Goal: Information Seeking & Learning: Learn about a topic

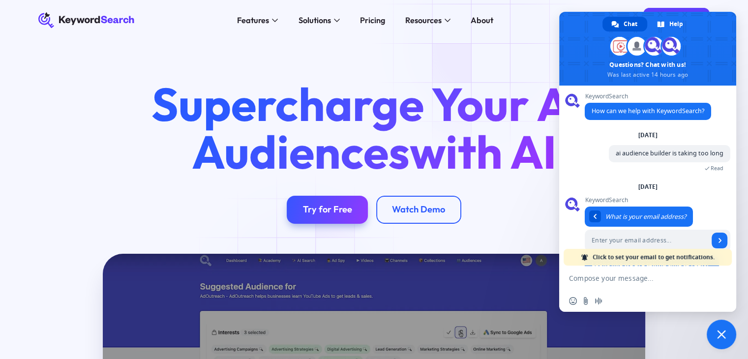
scroll to position [39, 0]
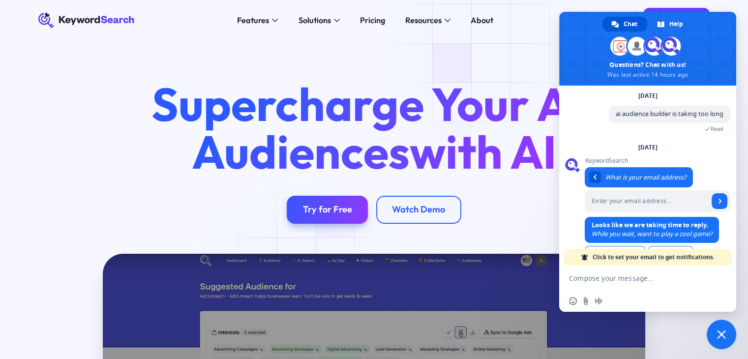
click at [486, 45] on div "Supercharge Your Ad Audiences with AI Try for Free Watch Demo" at bounding box center [374, 146] width 748 height 213
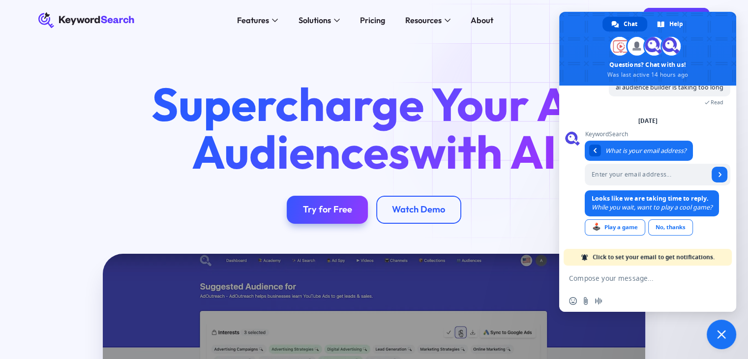
click at [484, 144] on span "with AI" at bounding box center [482, 151] width 147 height 58
click at [553, 52] on div "Supercharge Your Ad Audiences with AI Try for Free Watch Demo" at bounding box center [374, 146] width 748 height 213
click at [723, 341] on span "Close chat" at bounding box center [720, 333] width 29 height 29
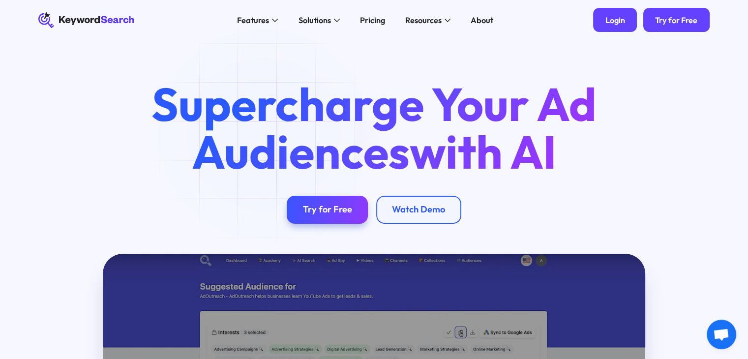
click at [620, 21] on div "Login" at bounding box center [615, 20] width 20 height 10
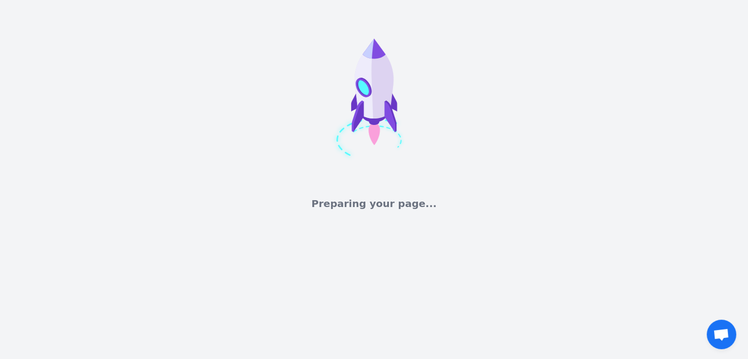
scroll to position [67, 0]
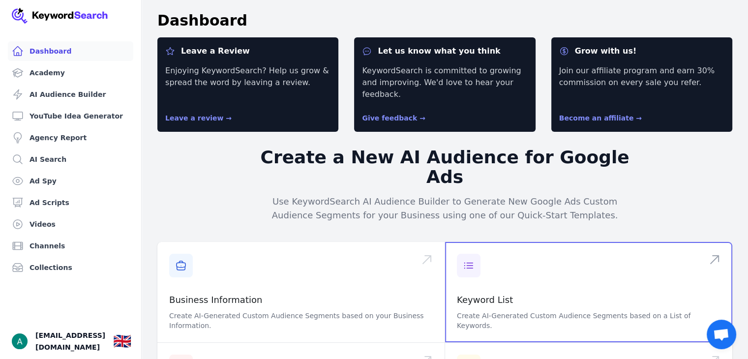
click at [510, 258] on span at bounding box center [588, 292] width 287 height 100
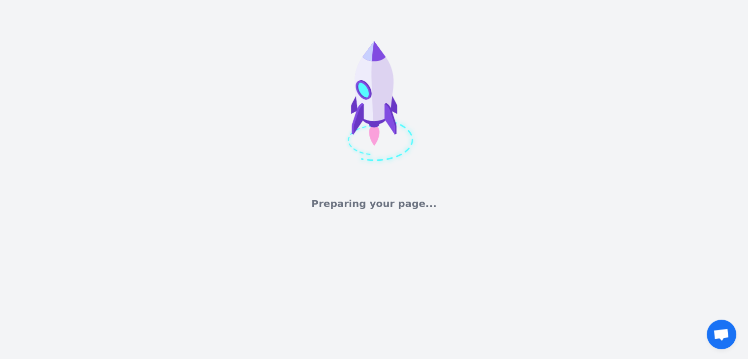
scroll to position [67, 0]
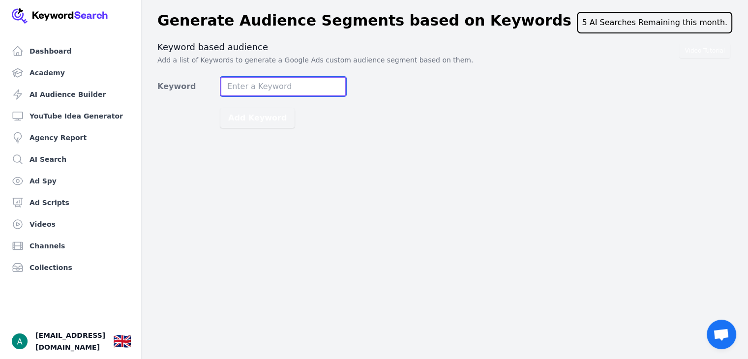
click at [288, 87] on input "Keyword" at bounding box center [283, 87] width 126 height 20
type input "dir perfume"
click at [220, 108] on button "Add Keyword" at bounding box center [257, 118] width 74 height 20
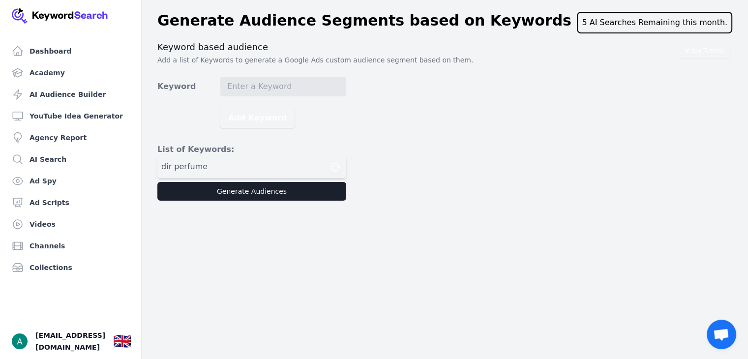
click at [285, 163] on div "dir perfume" at bounding box center [251, 166] width 181 height 15
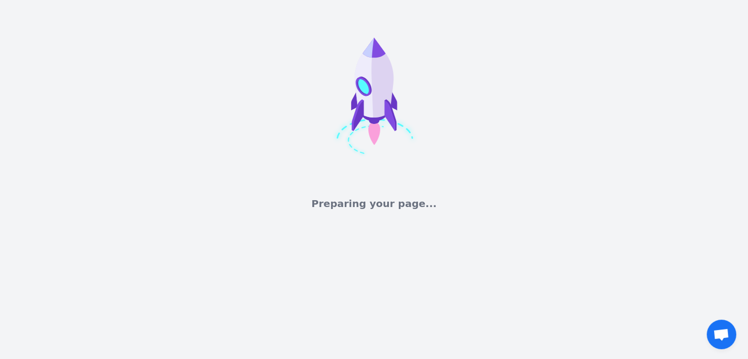
scroll to position [67, 0]
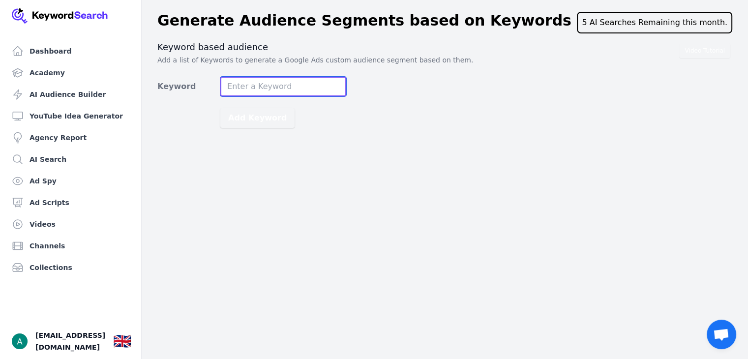
click at [314, 93] on input "Keyword" at bounding box center [283, 87] width 126 height 20
type input "dior perfume"
click at [220, 108] on button "Add Keyword" at bounding box center [257, 118] width 74 height 20
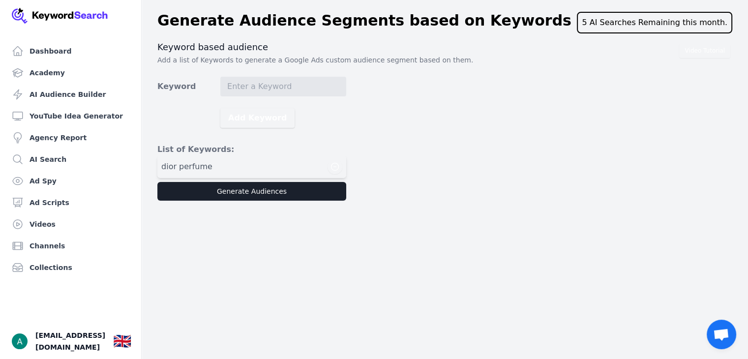
click at [136, 155] on div "Dashboard Academy AI Audience Builder YouTube Idea Generator Agency Report AI S…" at bounding box center [71, 179] width 142 height 359
click at [77, 167] on link "AI Search" at bounding box center [70, 159] width 125 height 20
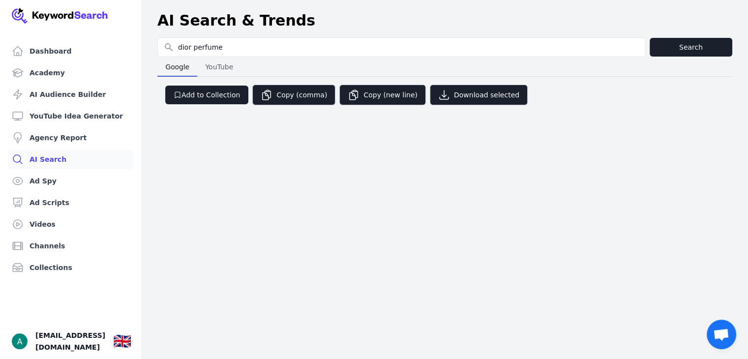
type input "dior perfume"
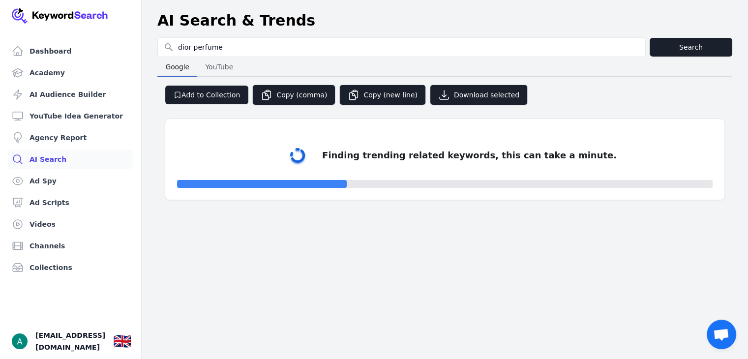
select select "50"
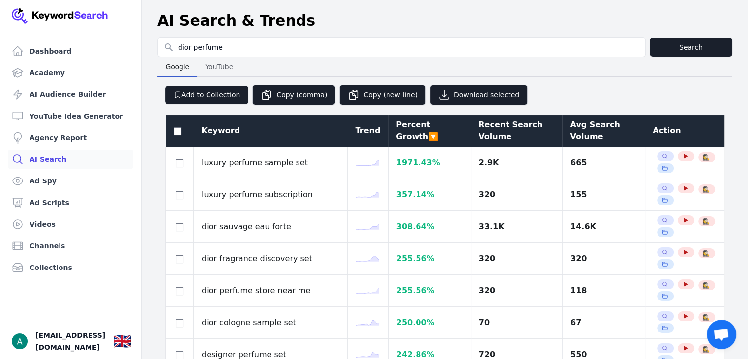
click at [319, 28] on div "AI Search & Trends" at bounding box center [444, 21] width 575 height 18
click at [576, 128] on div "Avg Search Volume" at bounding box center [603, 131] width 67 height 24
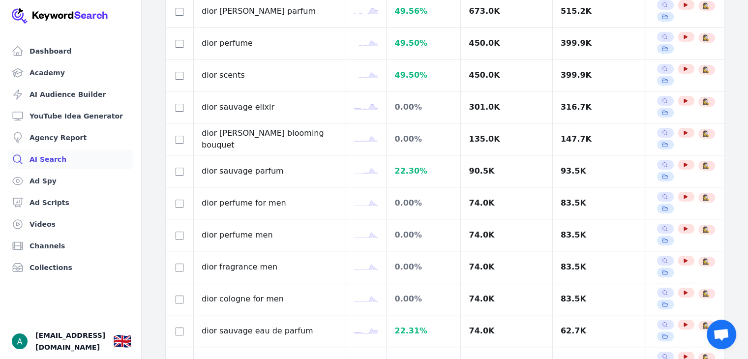
scroll to position [248, 0]
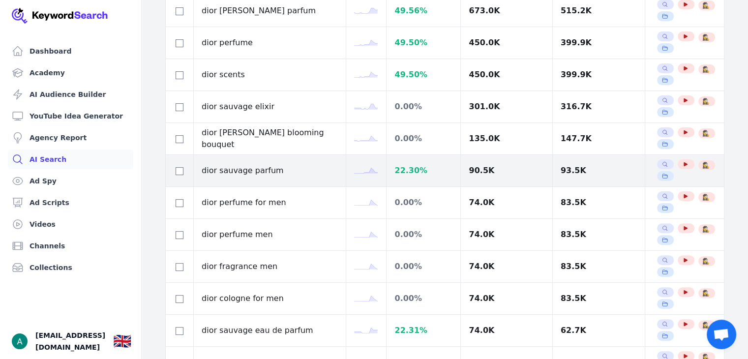
click at [170, 171] on td at bounding box center [180, 171] width 28 height 32
click at [173, 169] on div at bounding box center [179, 171] width 12 height 12
click at [179, 170] on input "checkbox" at bounding box center [179, 171] width 8 height 8
checkbox input "true"
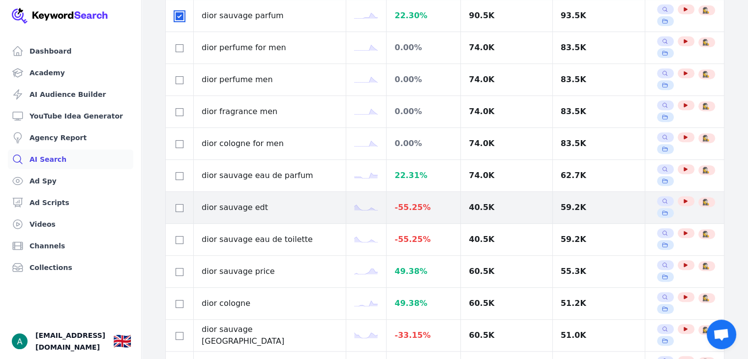
scroll to position [401, 0]
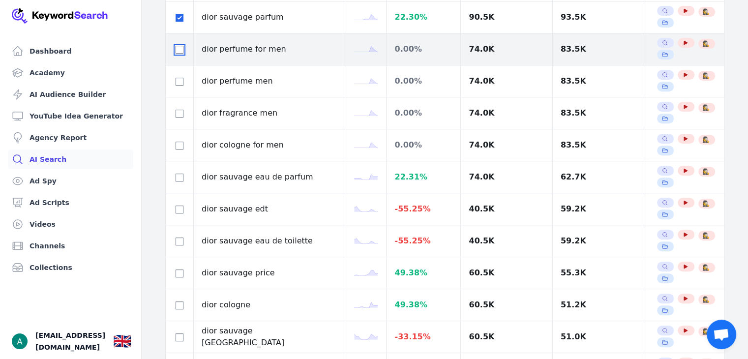
click at [175, 48] on input "checkbox" at bounding box center [179, 50] width 8 height 8
checkbox input "true"
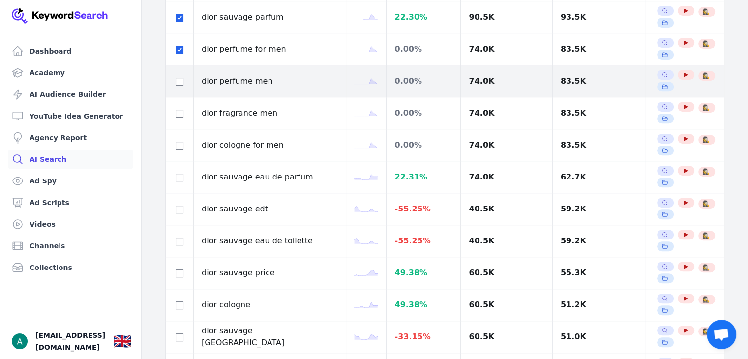
click at [184, 81] on div at bounding box center [179, 81] width 12 height 12
click at [183, 81] on div at bounding box center [179, 81] width 12 height 12
click at [182, 81] on input "checkbox" at bounding box center [179, 82] width 8 height 8
checkbox input "true"
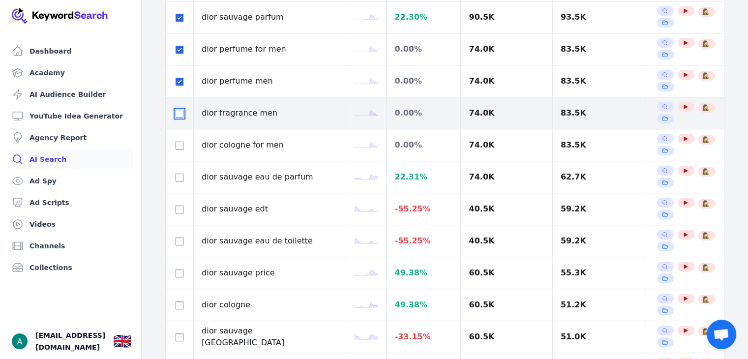
click at [182, 115] on input "checkbox" at bounding box center [179, 114] width 8 height 8
checkbox input "true"
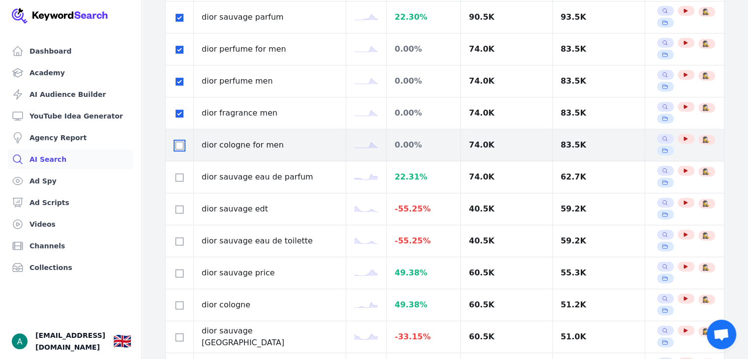
click at [178, 142] on input "checkbox" at bounding box center [179, 146] width 8 height 8
checkbox input "true"
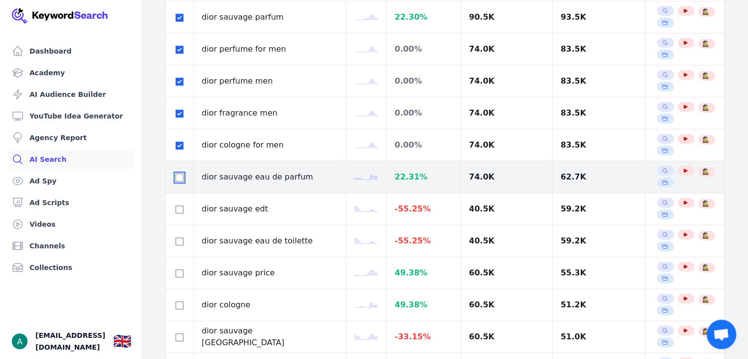
click at [179, 174] on input "checkbox" at bounding box center [179, 177] width 8 height 8
checkbox input "true"
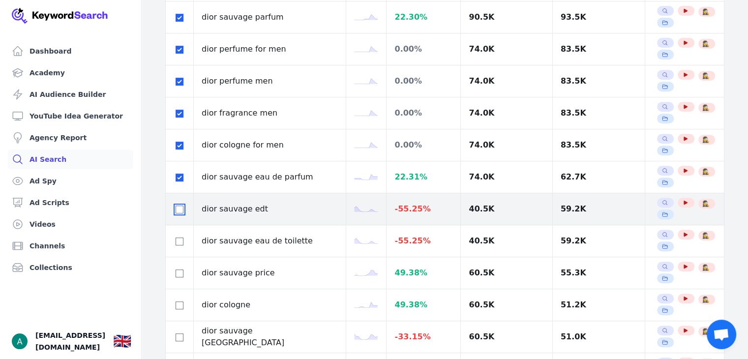
click at [178, 207] on input "checkbox" at bounding box center [179, 209] width 8 height 8
checkbox input "true"
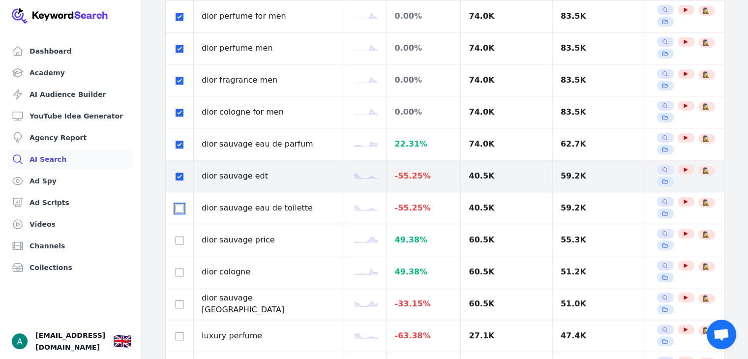
click at [178, 207] on input "checkbox" at bounding box center [179, 208] width 8 height 8
checkbox input "true"
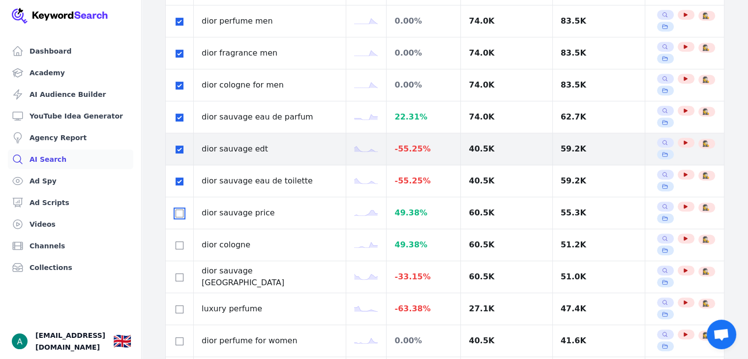
click at [178, 209] on input "checkbox" at bounding box center [179, 213] width 8 height 8
checkbox input "true"
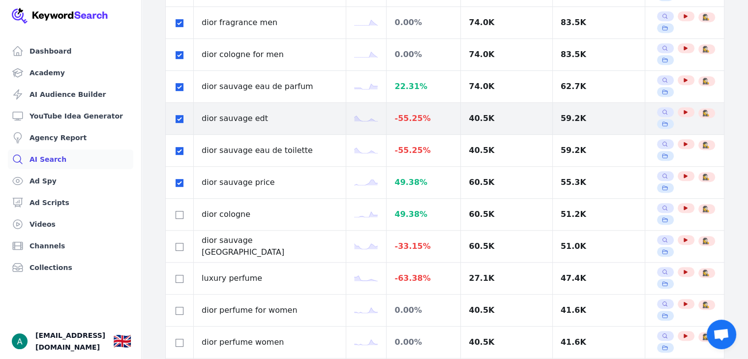
click at [178, 208] on div at bounding box center [179, 214] width 12 height 12
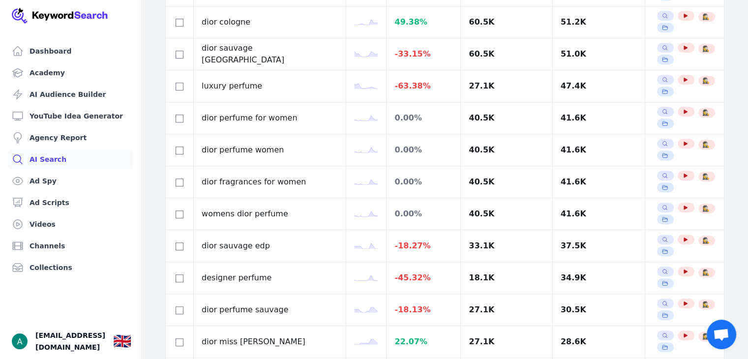
scroll to position [684, 0]
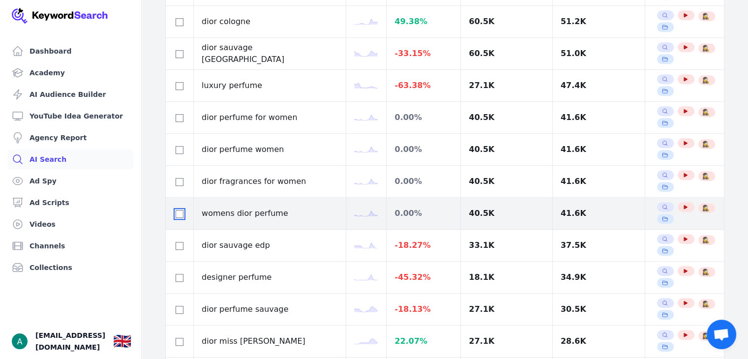
click at [178, 211] on input "checkbox" at bounding box center [179, 214] width 8 height 8
checkbox input "true"
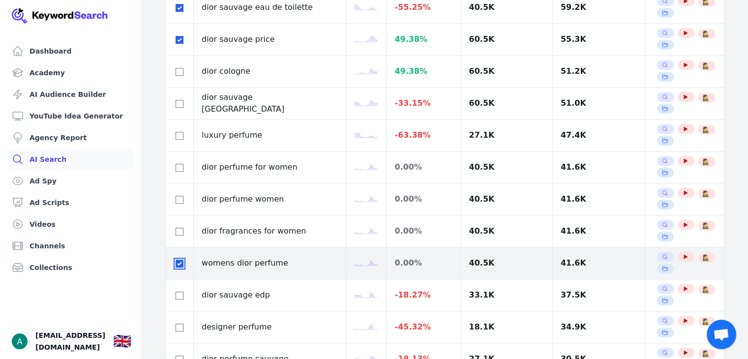
scroll to position [634, 0]
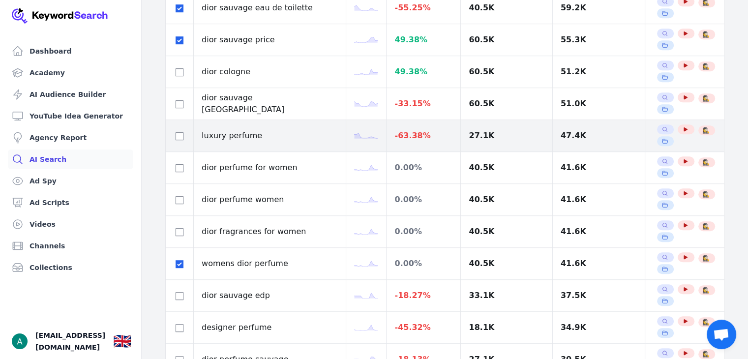
click at [174, 140] on td at bounding box center [180, 136] width 28 height 32
click at [177, 134] on input "checkbox" at bounding box center [179, 136] width 8 height 8
checkbox input "true"
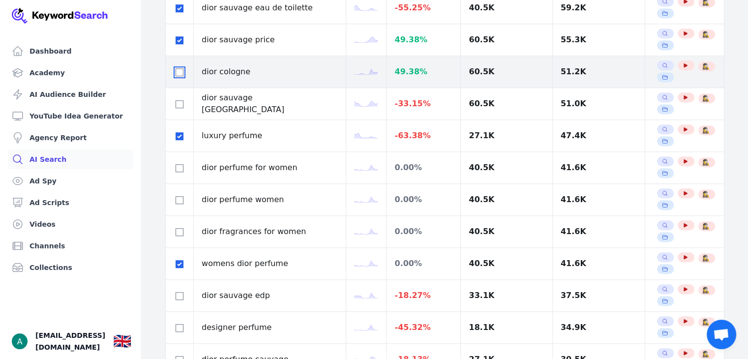
click at [177, 71] on input "checkbox" at bounding box center [179, 72] width 8 height 8
checkbox input "true"
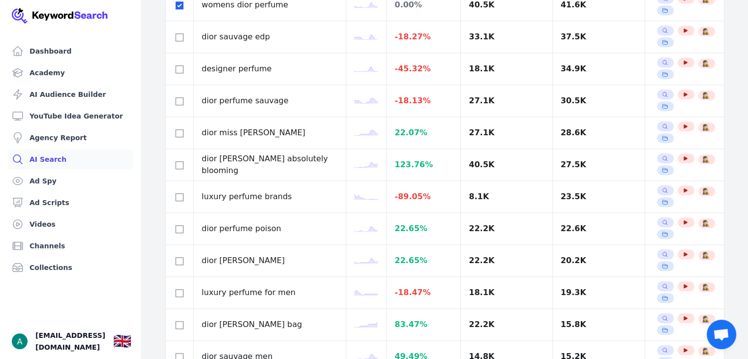
scroll to position [910, 0]
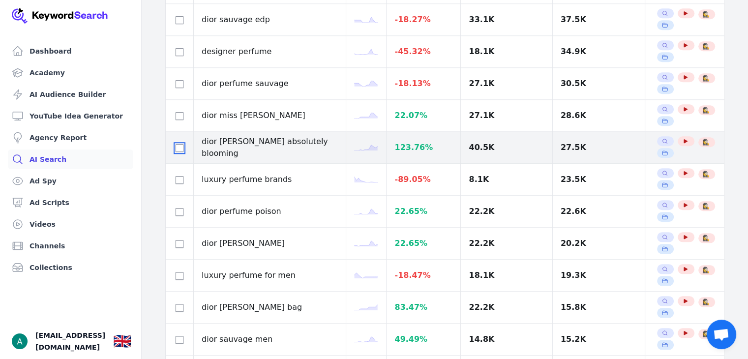
click at [179, 145] on input "checkbox" at bounding box center [179, 148] width 8 height 8
checkbox input "true"
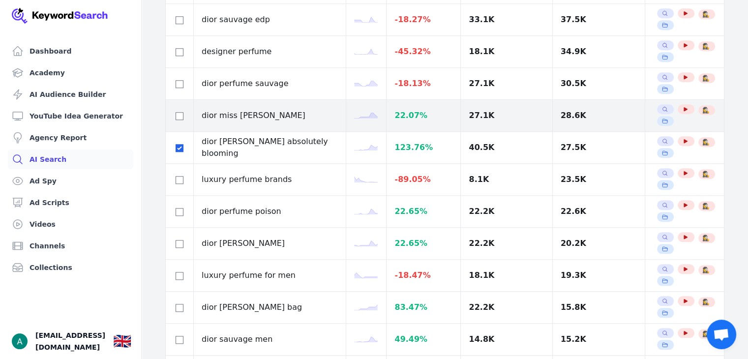
click at [172, 108] on td at bounding box center [180, 116] width 28 height 32
click at [177, 112] on input "checkbox" at bounding box center [179, 116] width 8 height 8
checkbox input "true"
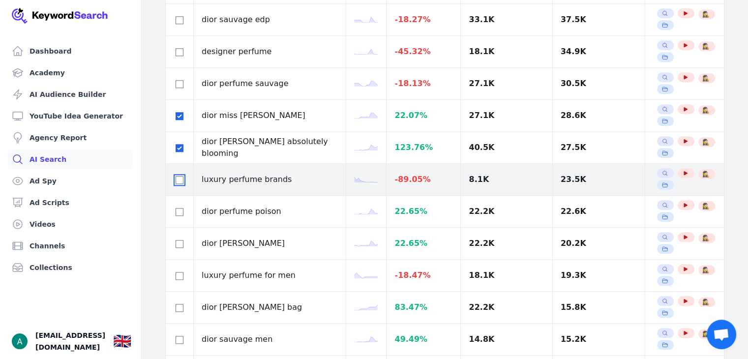
click at [179, 177] on input "checkbox" at bounding box center [179, 180] width 8 height 8
checkbox input "true"
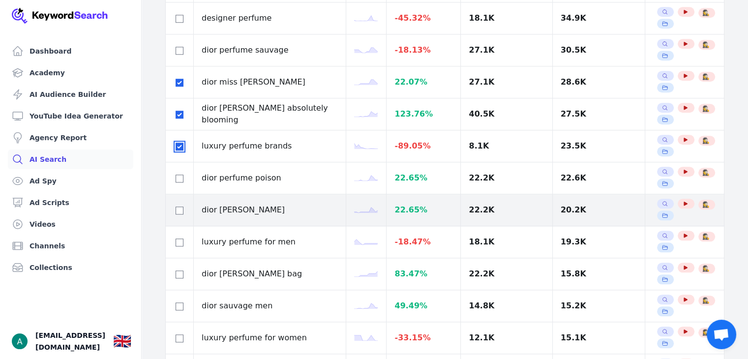
scroll to position [944, 0]
click at [175, 209] on input "checkbox" at bounding box center [179, 210] width 8 height 8
checkbox input "true"
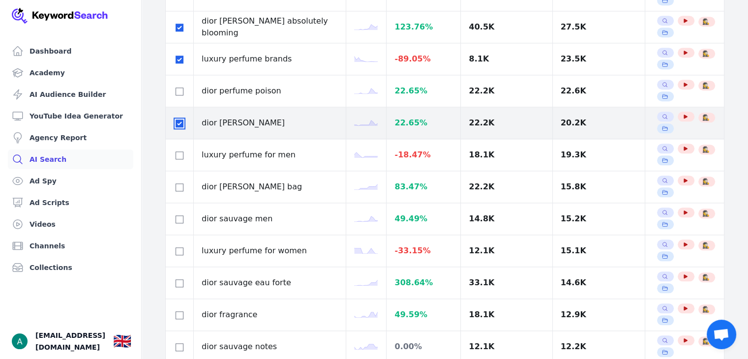
scroll to position [1034, 0]
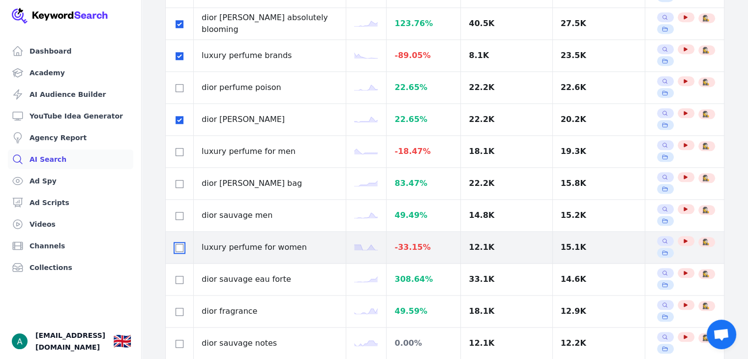
click at [181, 244] on input "checkbox" at bounding box center [179, 248] width 8 height 8
checkbox input "true"
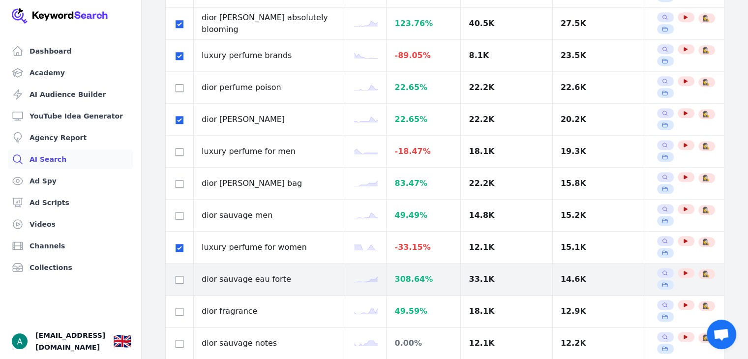
click at [176, 263] on td at bounding box center [180, 279] width 28 height 32
click at [177, 276] on input "checkbox" at bounding box center [179, 280] width 8 height 8
checkbox input "true"
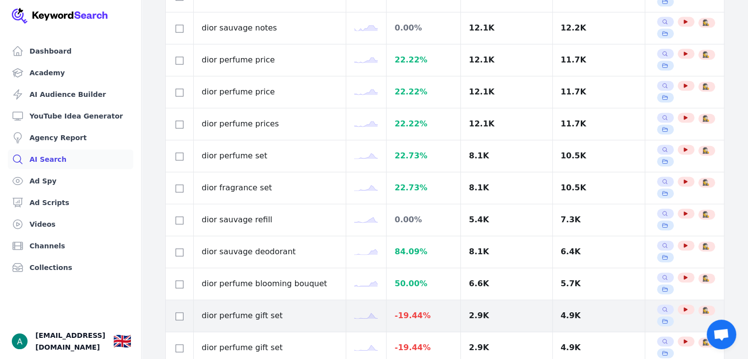
scroll to position [1352, 0]
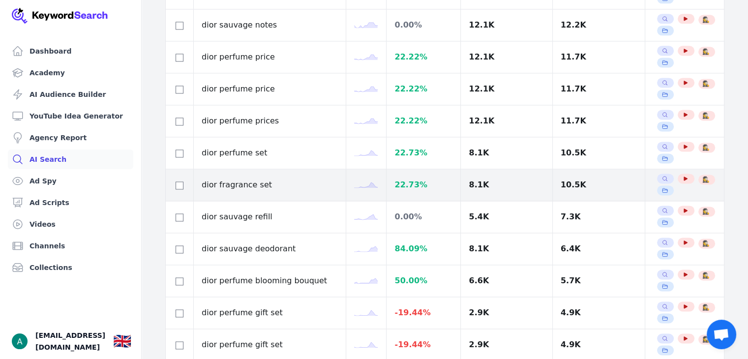
click at [175, 185] on div at bounding box center [179, 185] width 12 height 12
click at [175, 179] on div at bounding box center [179, 185] width 12 height 12
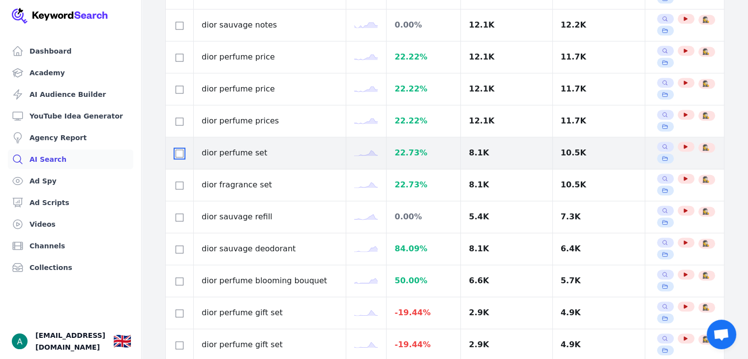
click at [178, 152] on input "checkbox" at bounding box center [179, 153] width 8 height 8
checkbox input "true"
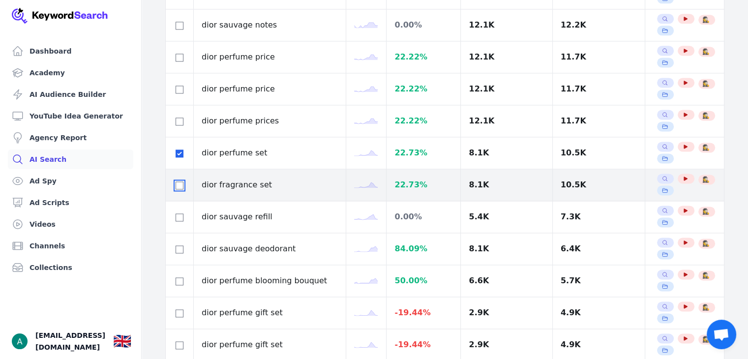
click at [181, 183] on input "checkbox" at bounding box center [179, 185] width 8 height 8
checkbox input "true"
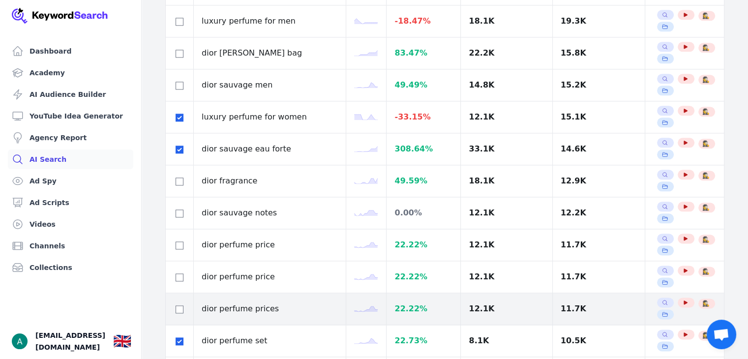
scroll to position [1162, 0]
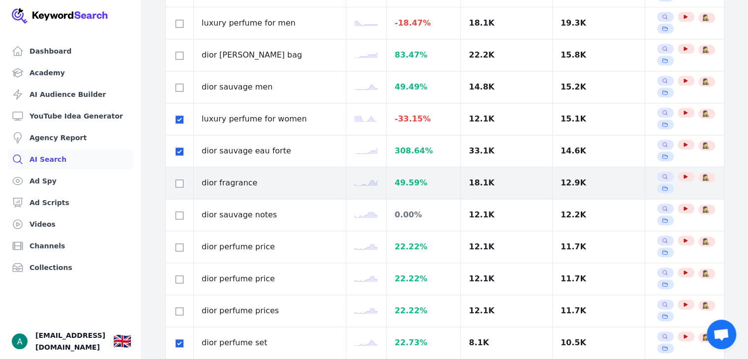
click at [181, 180] on td at bounding box center [180, 183] width 28 height 32
click at [181, 180] on input "checkbox" at bounding box center [179, 183] width 8 height 8
checkbox input "true"
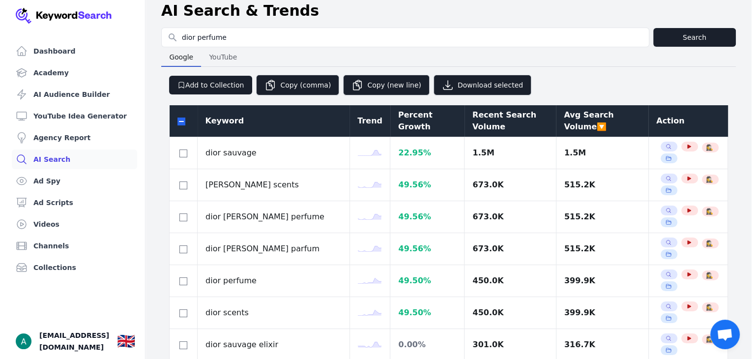
scroll to position [0, 0]
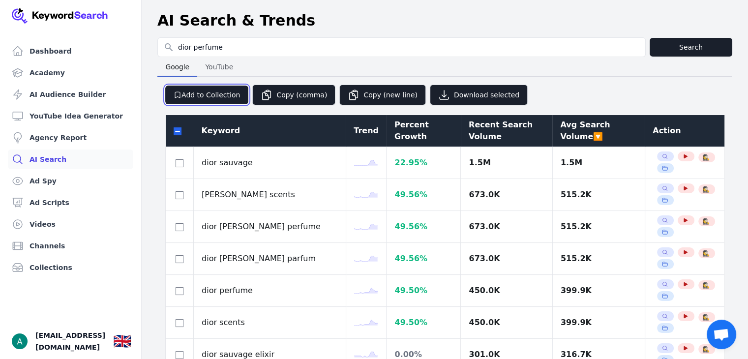
click at [187, 100] on button "Add to Collection" at bounding box center [206, 95] width 83 height 19
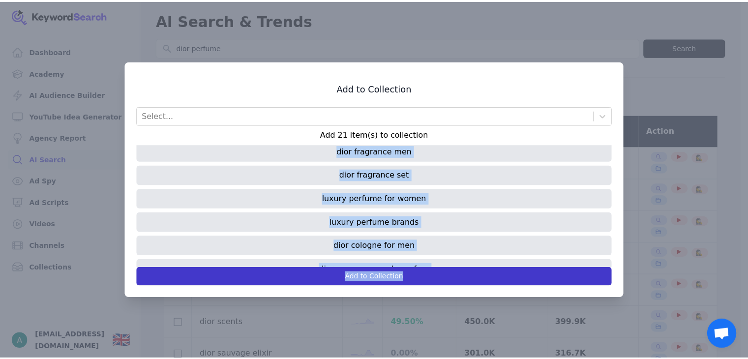
scroll to position [372, 0]
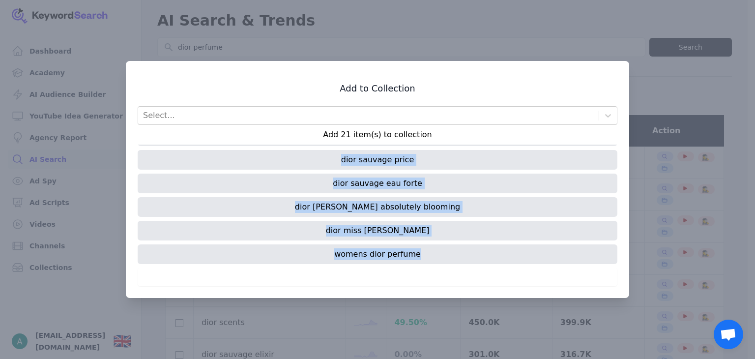
drag, startPoint x: 343, startPoint y: 158, endPoint x: 424, endPoint y: 249, distance: 121.9
click at [424, 249] on div "dior fragrance luxury perfume dior cologne dior [PERSON_NAME] dior perfume for …" at bounding box center [378, 205] width 480 height 123
copy div "dior fragrance luxury perfume dior cologne dior [PERSON_NAME] dior perfume for …"
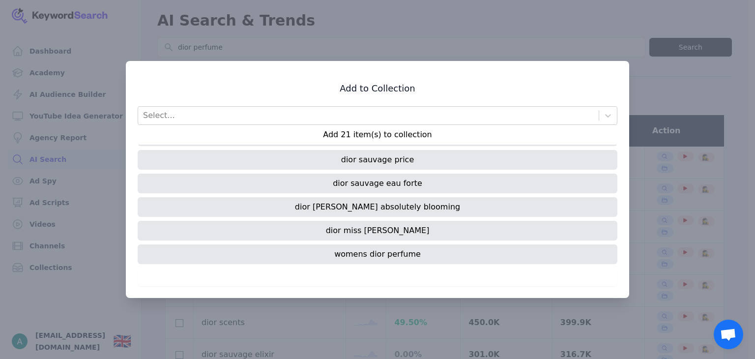
click at [380, 101] on div "Add to Collection Select... Add 21 item(s) to collection dior fragrance luxury …" at bounding box center [378, 184] width 480 height 203
click at [567, 35] on div at bounding box center [377, 179] width 755 height 359
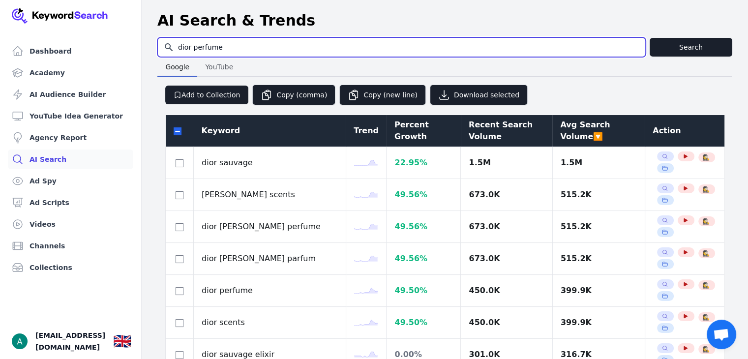
click at [279, 56] on input "dior perfume" at bounding box center [401, 47] width 487 height 19
type input "[GEOGRAPHIC_DATA]"
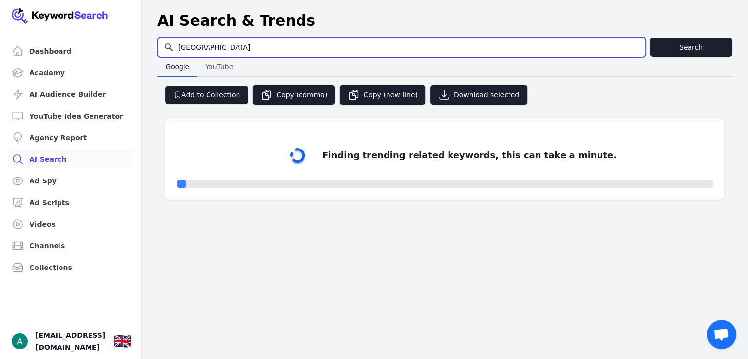
select select "50"
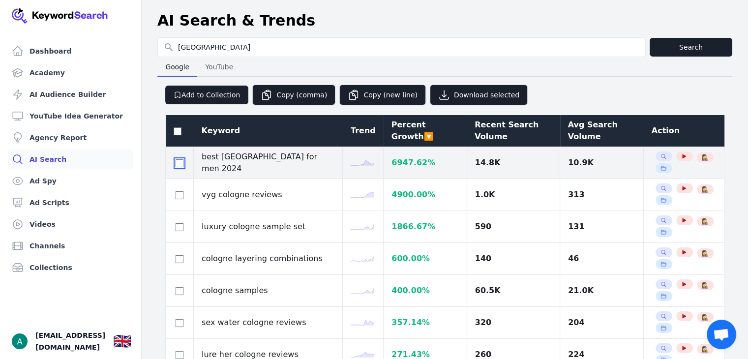
click at [180, 159] on input "checkbox" at bounding box center [179, 163] width 8 height 8
checkbox input "true"
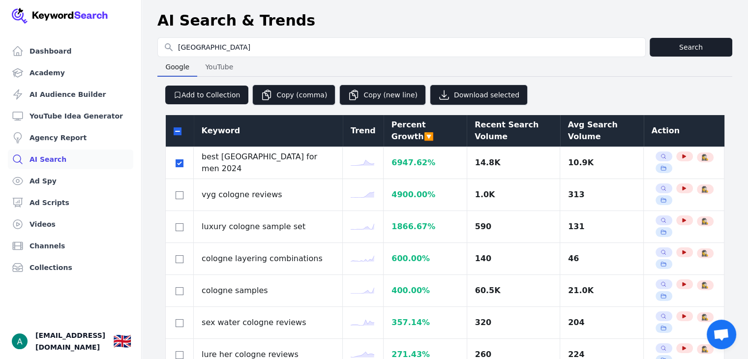
click at [568, 122] on div "Avg Search Volume" at bounding box center [602, 131] width 68 height 24
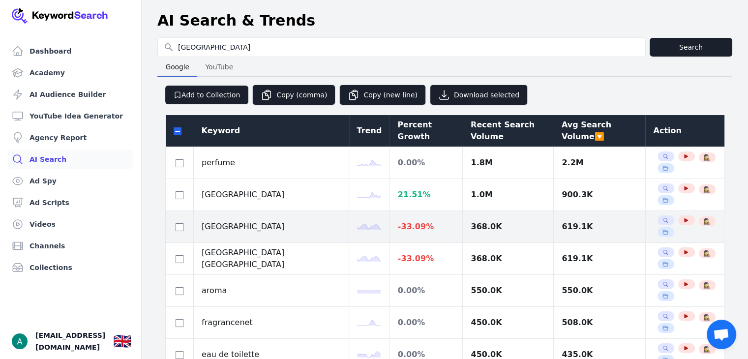
scroll to position [25, 0]
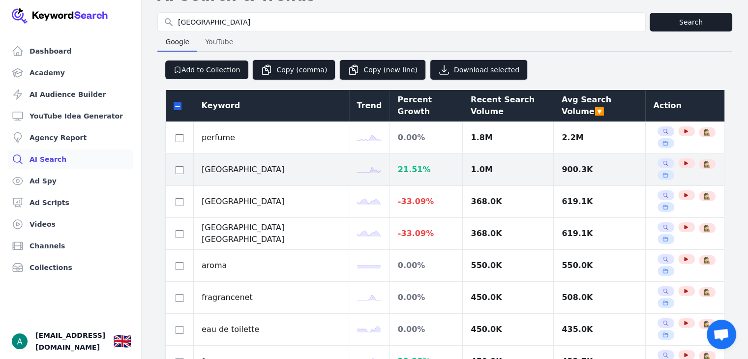
click at [183, 171] on div at bounding box center [179, 170] width 12 height 12
click at [179, 170] on input "checkbox" at bounding box center [179, 170] width 8 height 8
checkbox input "true"
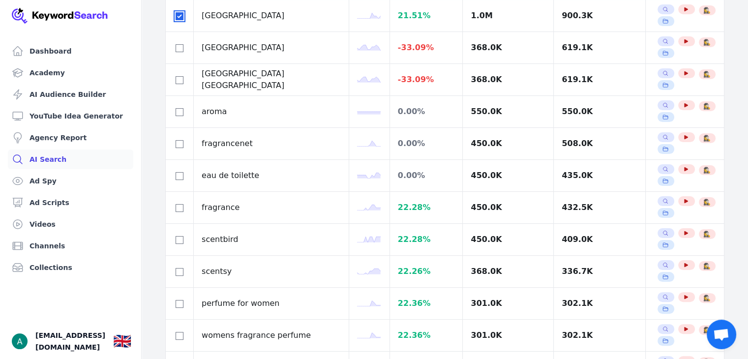
scroll to position [180, 0]
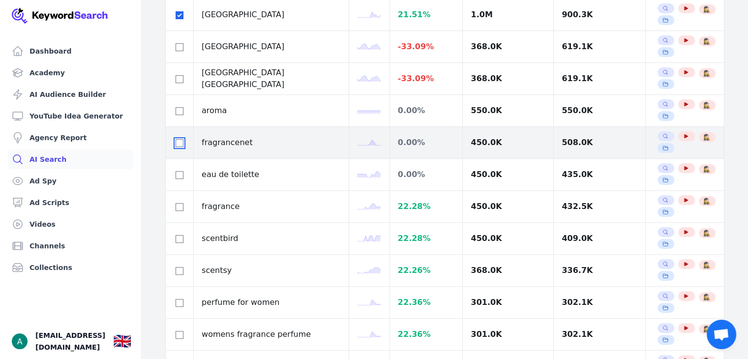
click at [177, 140] on input "checkbox" at bounding box center [179, 143] width 8 height 8
checkbox input "true"
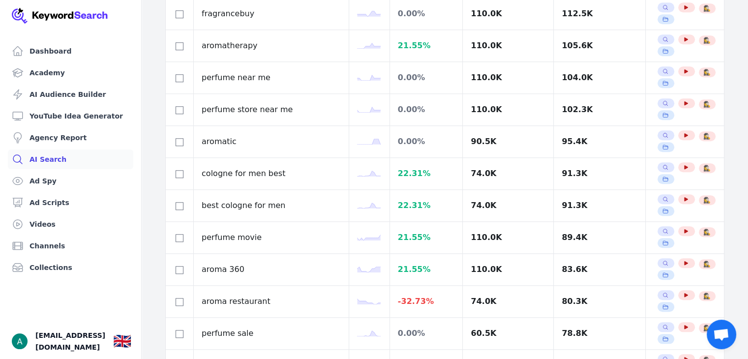
scroll to position [843, 0]
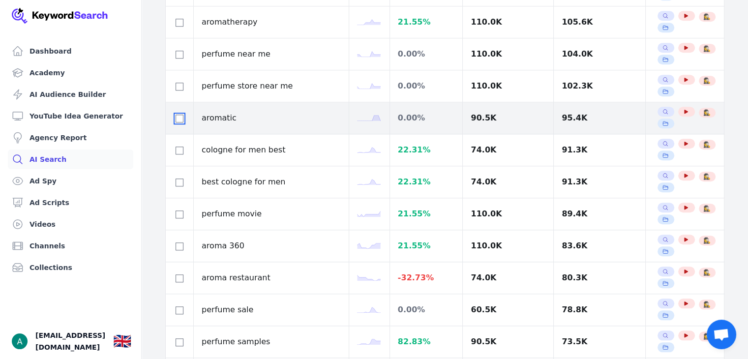
click at [179, 115] on input "checkbox" at bounding box center [179, 119] width 8 height 8
checkbox input "true"
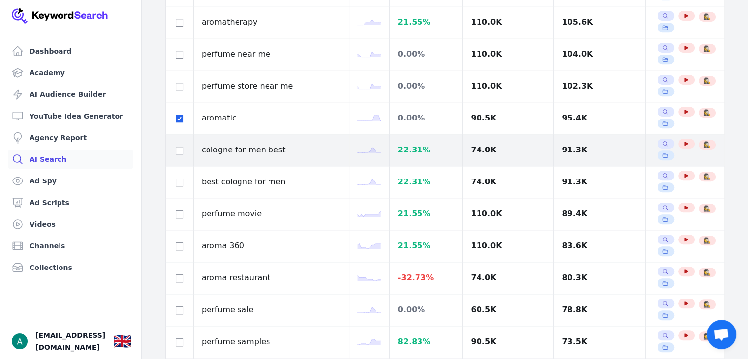
click at [181, 152] on div at bounding box center [179, 150] width 12 height 12
click at [180, 147] on input "checkbox" at bounding box center [179, 150] width 8 height 8
checkbox input "true"
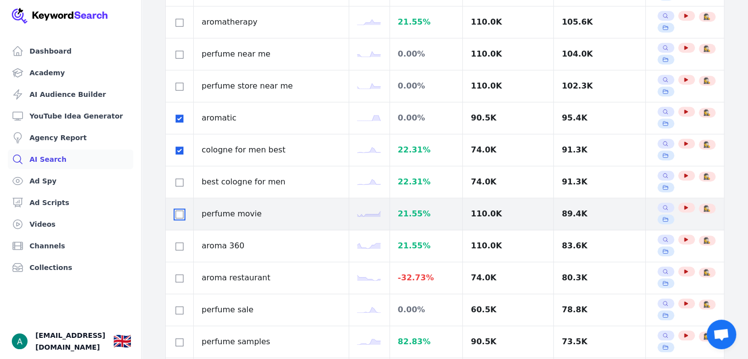
click at [180, 211] on input "checkbox" at bounding box center [179, 214] width 8 height 8
checkbox input "true"
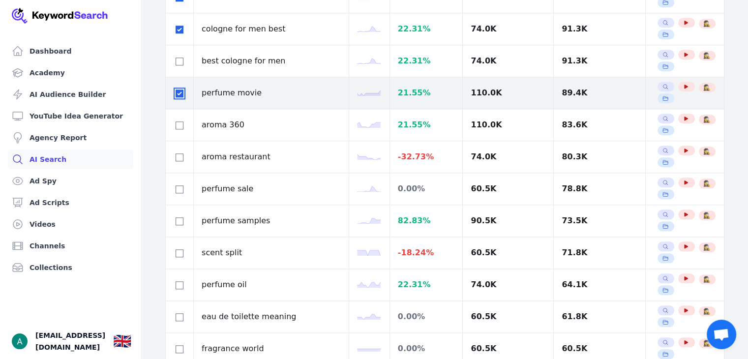
scroll to position [965, 0]
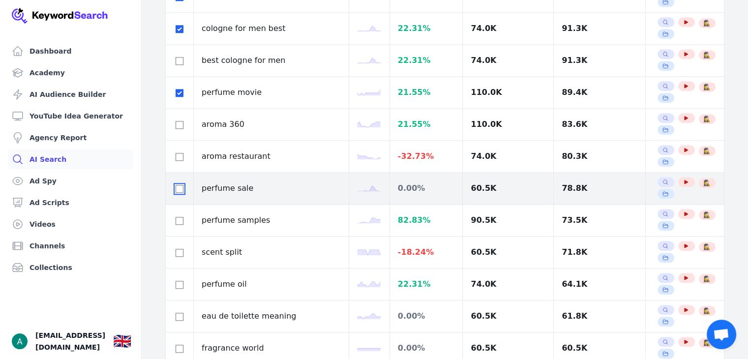
click at [179, 188] on input "checkbox" at bounding box center [179, 189] width 8 height 8
checkbox input "true"
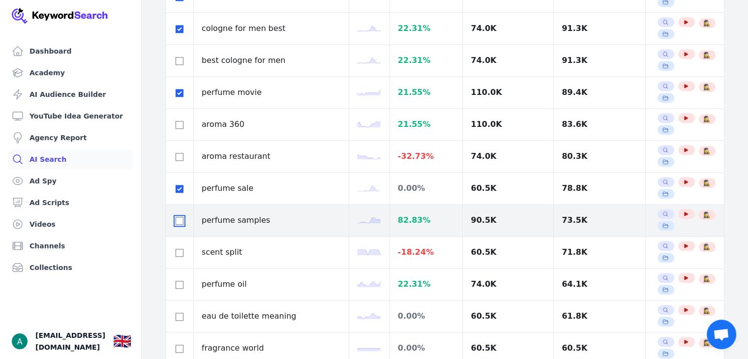
click at [182, 221] on input "checkbox" at bounding box center [179, 221] width 8 height 8
checkbox input "true"
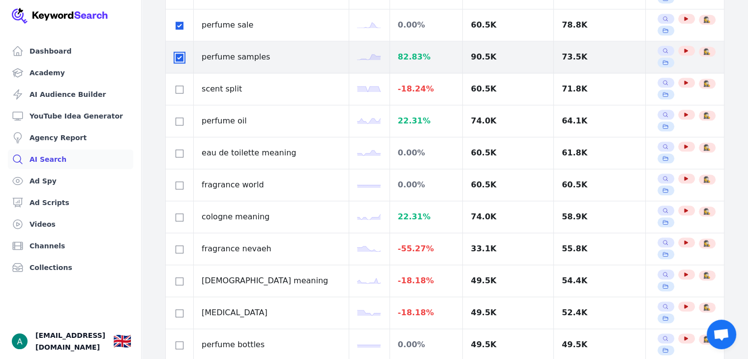
scroll to position [1170, 0]
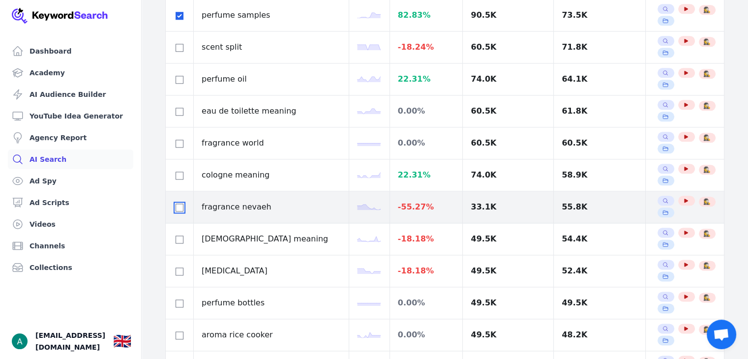
click at [177, 203] on input "checkbox" at bounding box center [179, 207] width 8 height 8
checkbox input "true"
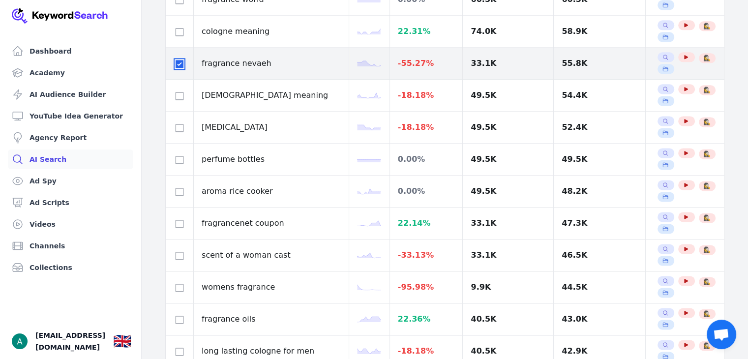
scroll to position [1321, 0]
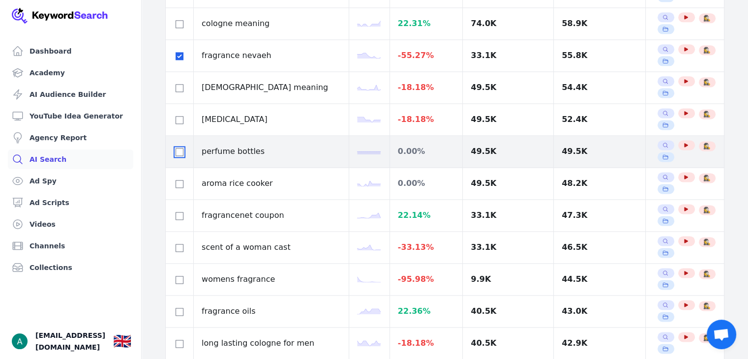
click at [180, 150] on input "checkbox" at bounding box center [179, 152] width 8 height 8
checkbox input "true"
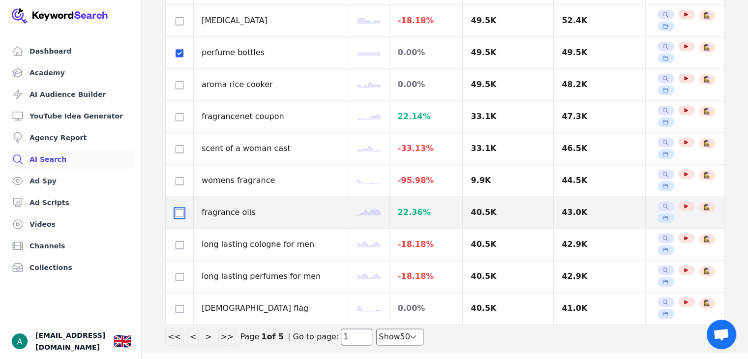
click at [182, 209] on input "checkbox" at bounding box center [179, 213] width 8 height 8
checkbox input "true"
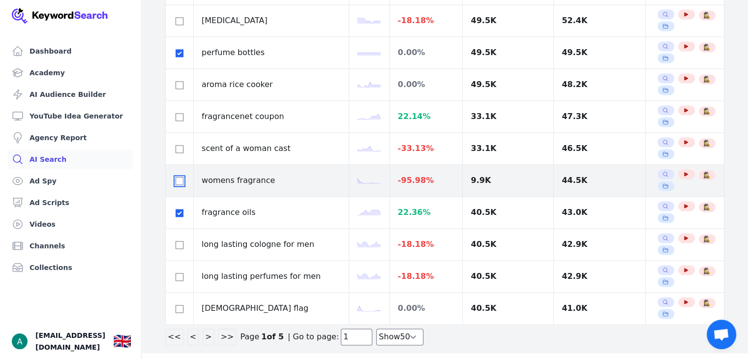
click at [183, 177] on input "checkbox" at bounding box center [179, 181] width 8 height 8
checkbox input "true"
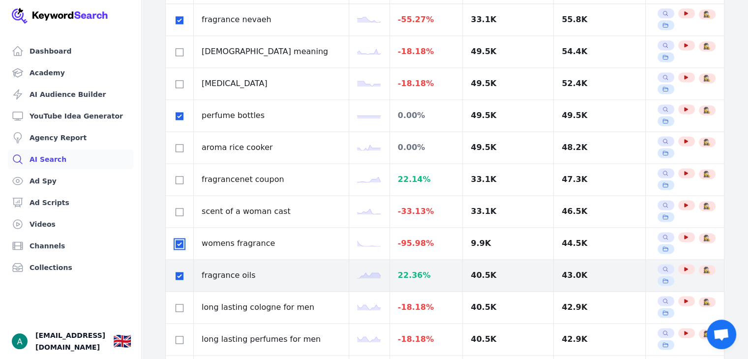
scroll to position [1345, 0]
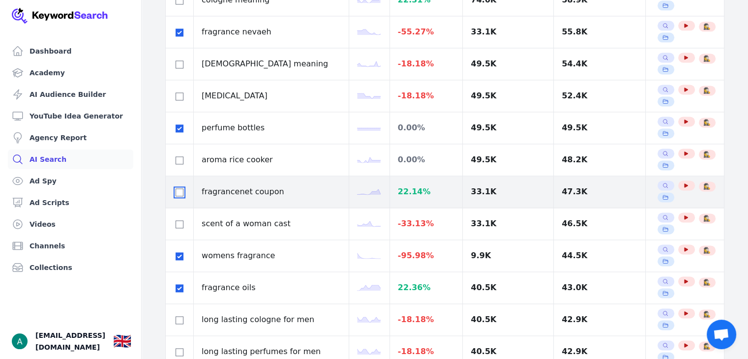
click at [181, 190] on input "checkbox" at bounding box center [179, 192] width 8 height 8
checkbox input "true"
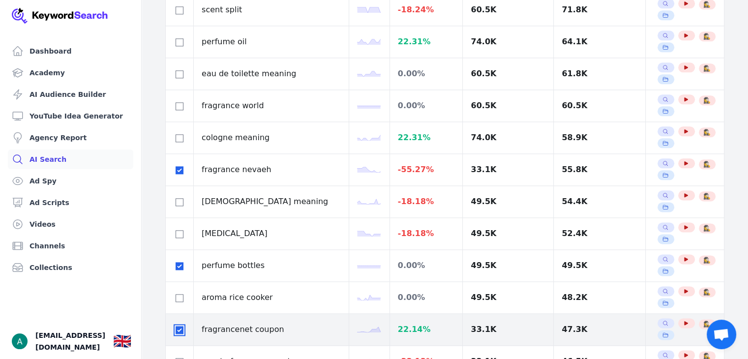
scroll to position [1181, 0]
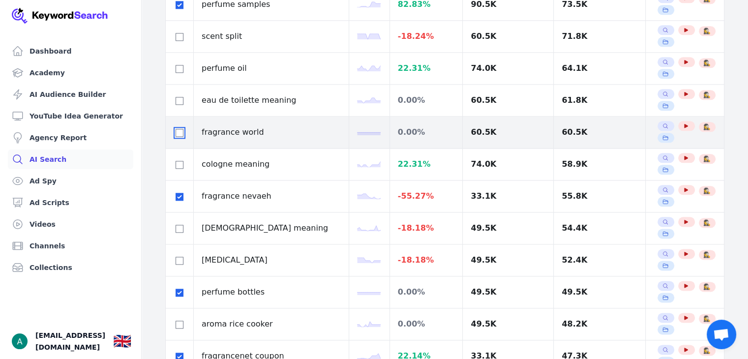
click at [179, 130] on input "checkbox" at bounding box center [179, 133] width 8 height 8
checkbox input "true"
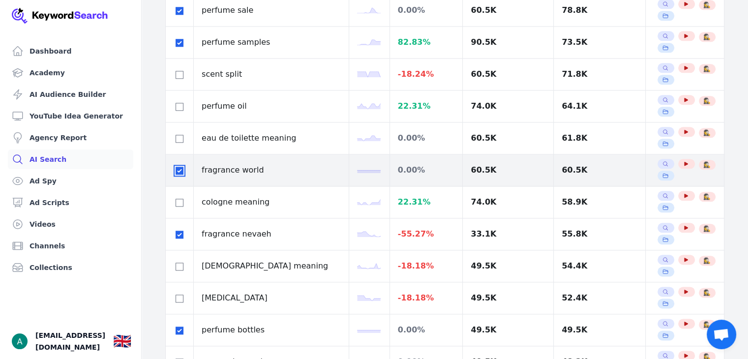
scroll to position [1142, 0]
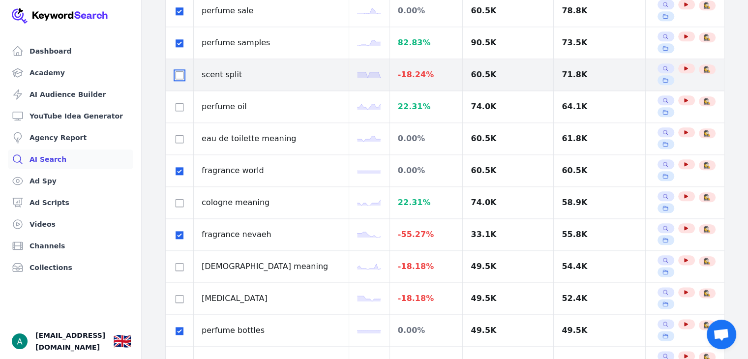
click at [182, 73] on input "checkbox" at bounding box center [179, 75] width 8 height 8
checkbox input "true"
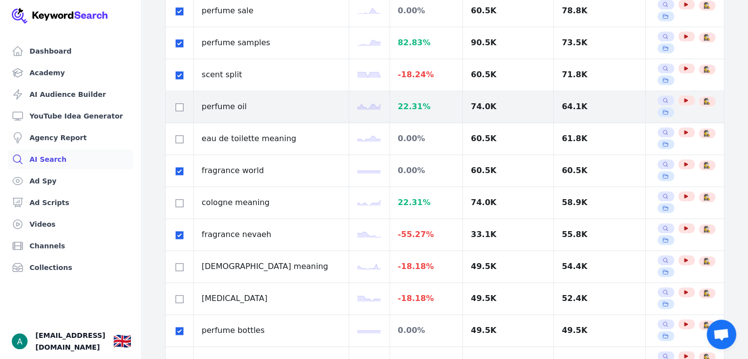
click at [180, 105] on td at bounding box center [180, 107] width 28 height 32
click at [182, 103] on input "checkbox" at bounding box center [179, 107] width 8 height 8
checkbox input "true"
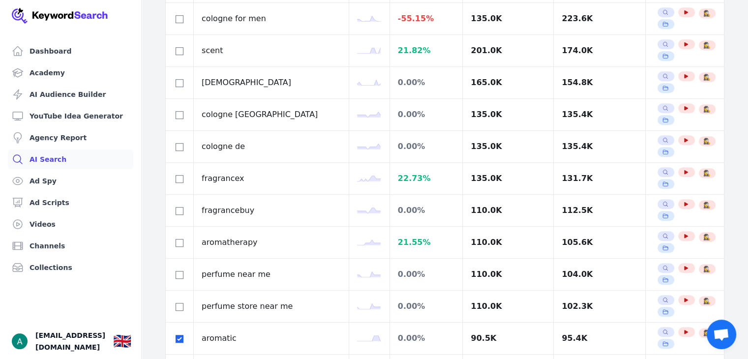
scroll to position [622, 0]
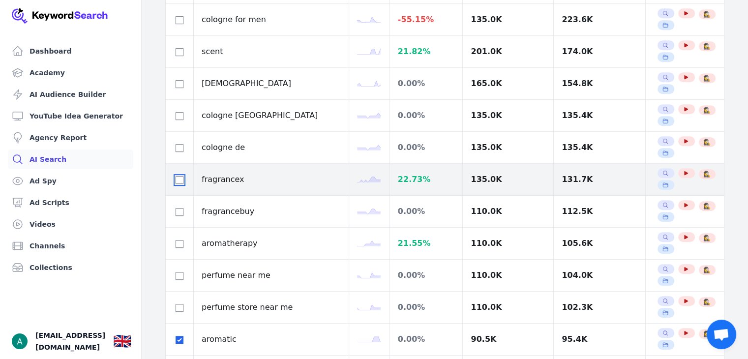
click at [177, 176] on input "checkbox" at bounding box center [179, 180] width 8 height 8
checkbox input "true"
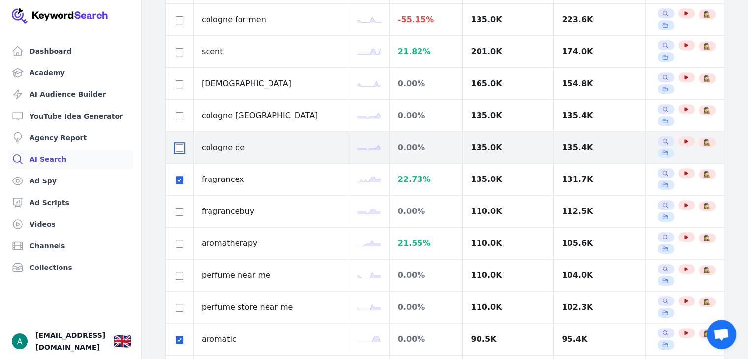
click at [179, 144] on input "checkbox" at bounding box center [179, 148] width 8 height 8
checkbox input "true"
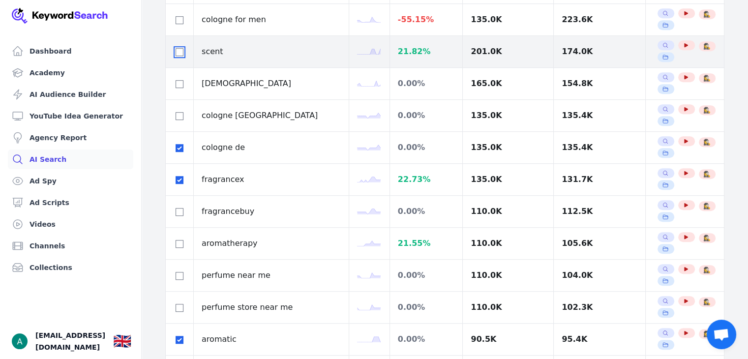
click at [180, 50] on input "checkbox" at bounding box center [179, 52] width 8 height 8
checkbox input "true"
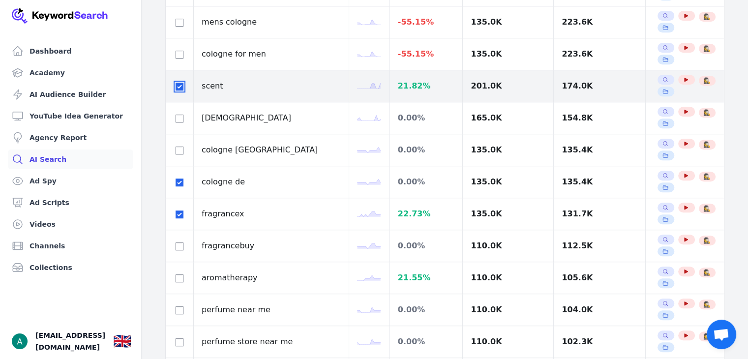
scroll to position [587, 0]
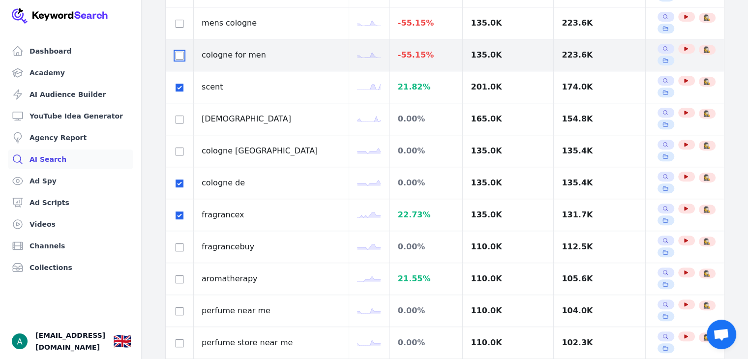
click at [179, 52] on input "checkbox" at bounding box center [179, 56] width 8 height 8
checkbox input "true"
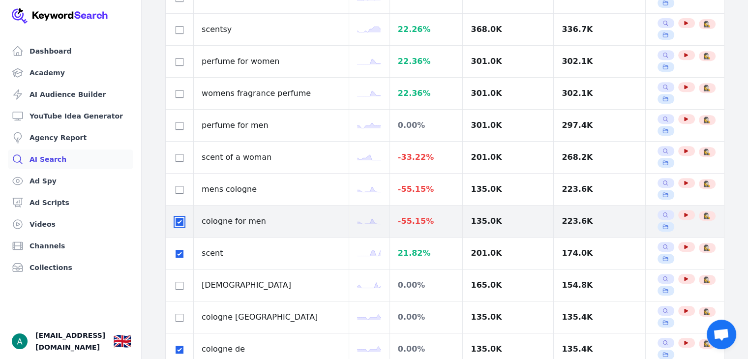
scroll to position [421, 0]
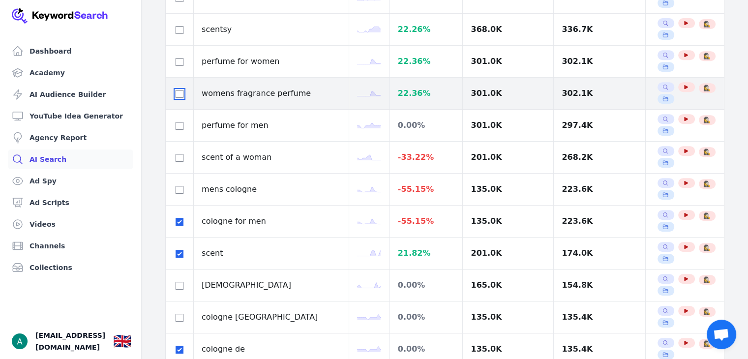
click at [177, 92] on input "checkbox" at bounding box center [179, 94] width 8 height 8
checkbox input "true"
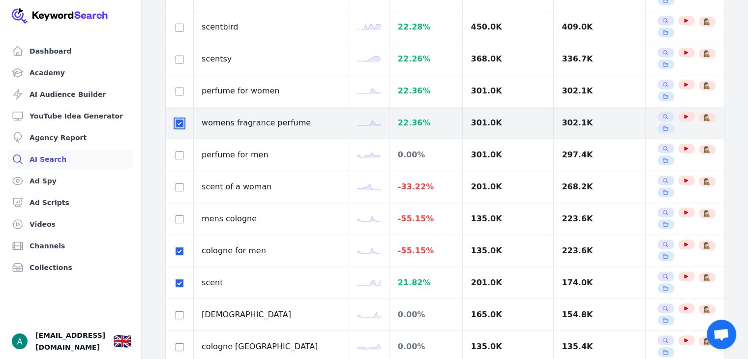
scroll to position [391, 0]
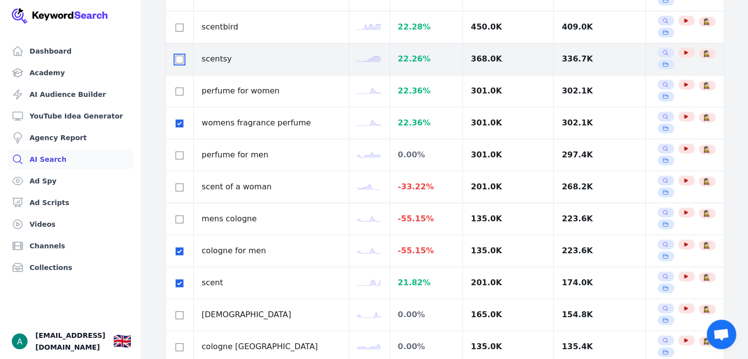
click at [177, 57] on input "checkbox" at bounding box center [179, 60] width 8 height 8
checkbox input "true"
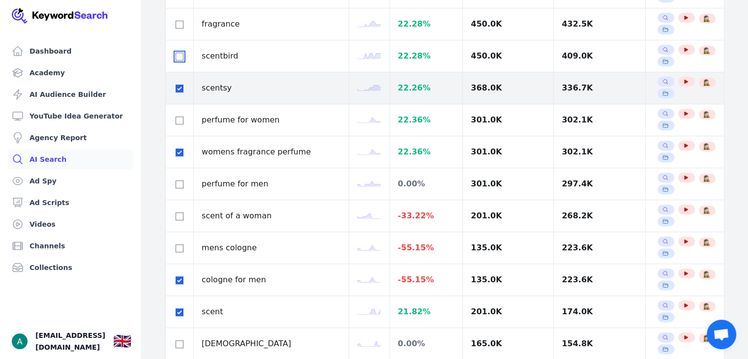
click at [177, 57] on input "checkbox" at bounding box center [179, 57] width 8 height 8
checkbox input "true"
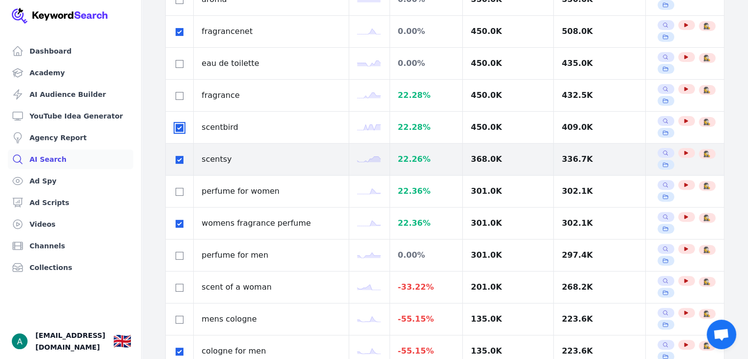
scroll to position [291, 0]
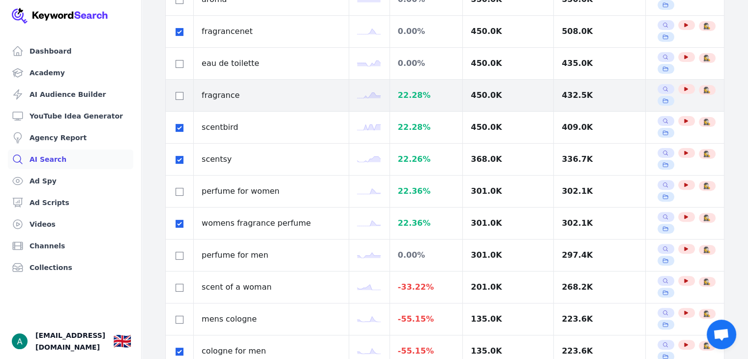
click at [181, 89] on div at bounding box center [179, 95] width 12 height 12
click at [181, 95] on input "checkbox" at bounding box center [179, 96] width 8 height 8
checkbox input "true"
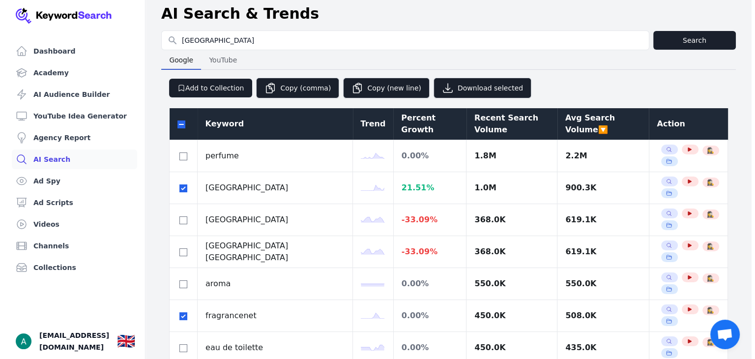
scroll to position [0, 0]
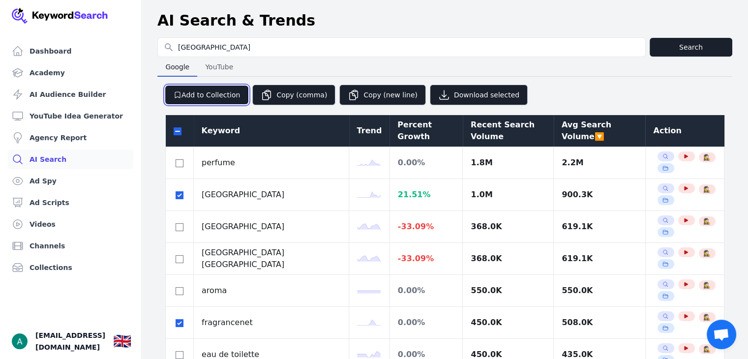
click at [186, 96] on button "Add to Collection" at bounding box center [206, 95] width 83 height 19
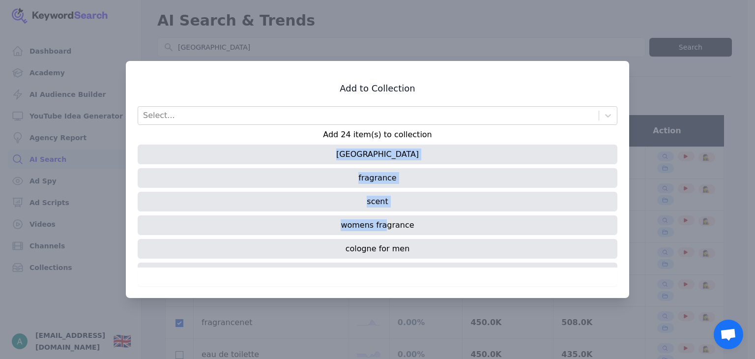
drag, startPoint x: 348, startPoint y: 156, endPoint x: 386, endPoint y: 237, distance: 89.7
click at [386, 237] on div "cologne fragrance scent womens fragrance cologne for men cologne de fragrancene…" at bounding box center [378, 205] width 480 height 123
click at [348, 164] on div "cologne fragrance scent womens fragrance cologne for men cologne de fragrancene…" at bounding box center [378, 205] width 480 height 123
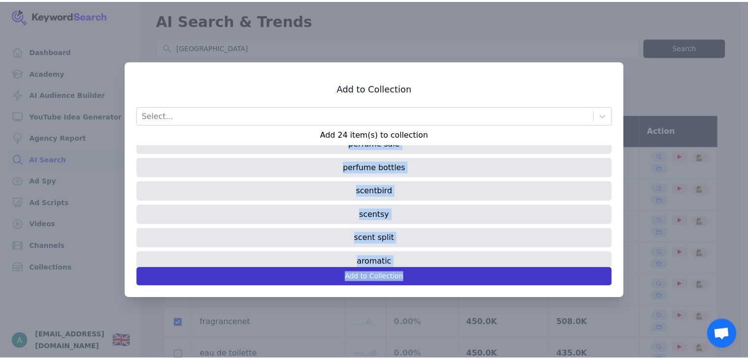
scroll to position [443, 0]
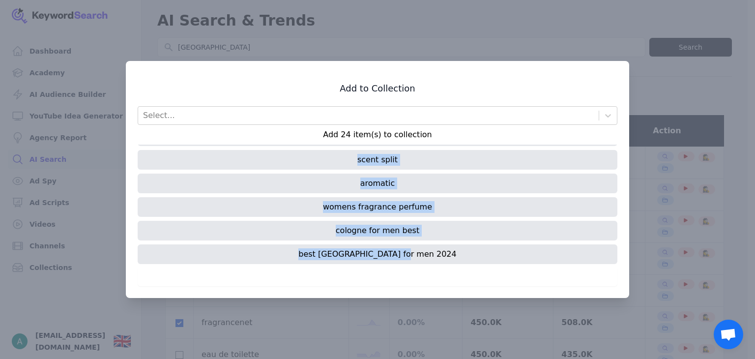
drag, startPoint x: 352, startPoint y: 156, endPoint x: 442, endPoint y: 262, distance: 139.5
click at [442, 262] on div "cologne fragrance scent womens fragrance cologne for men cologne de fragrancene…" at bounding box center [378, 205] width 480 height 123
copy div "cologne fragrance scent womens fragrance cologne for men cologne de fragrancene…"
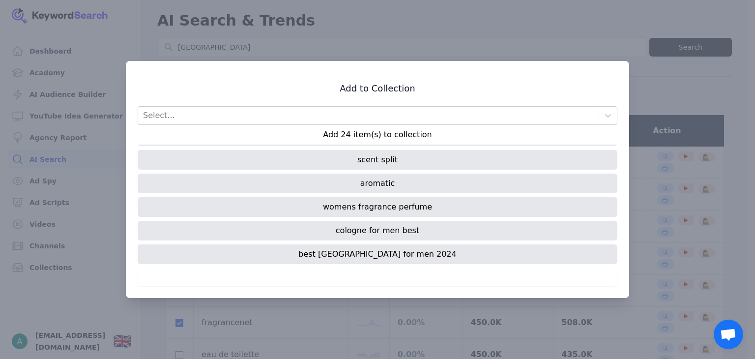
click at [549, 12] on div at bounding box center [377, 179] width 755 height 359
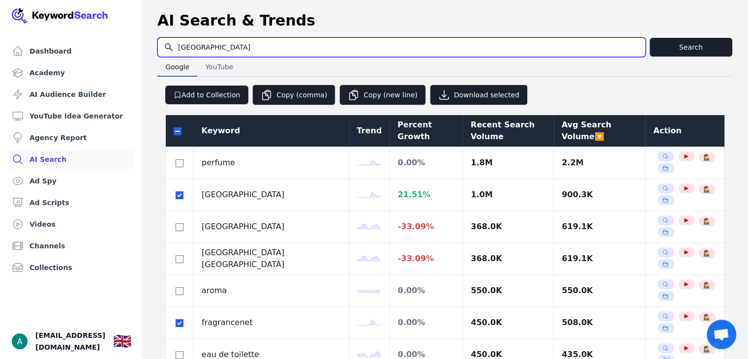
click at [250, 38] on input "[GEOGRAPHIC_DATA]" at bounding box center [401, 47] width 487 height 19
type input "dior dupe"
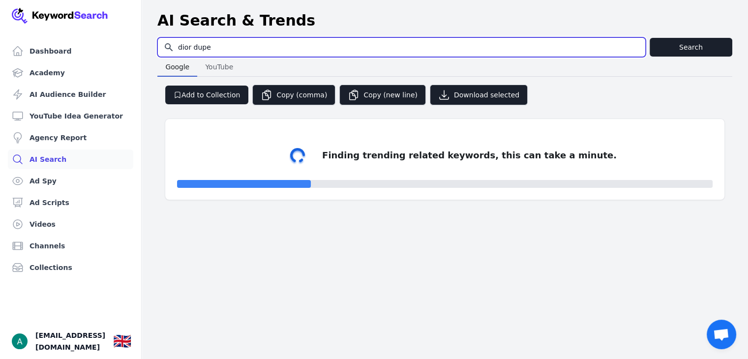
select select "50"
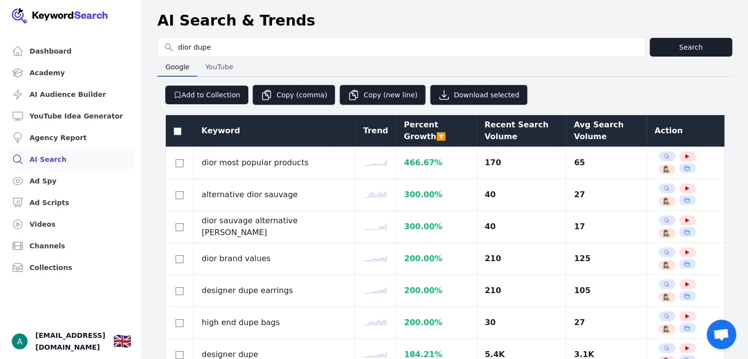
click at [574, 129] on div "Avg Search Volume" at bounding box center [606, 131] width 65 height 24
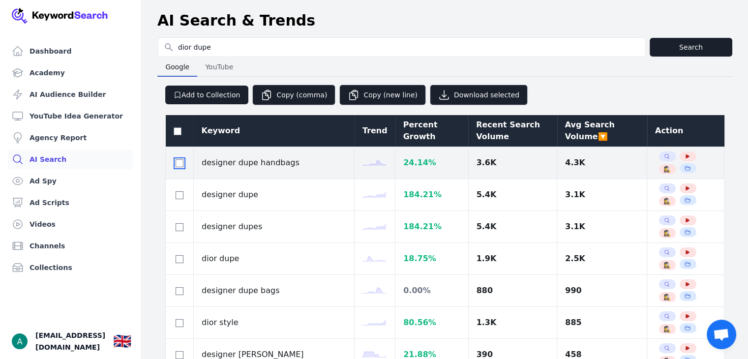
click at [179, 160] on input "checkbox" at bounding box center [179, 163] width 8 height 8
checkbox input "true"
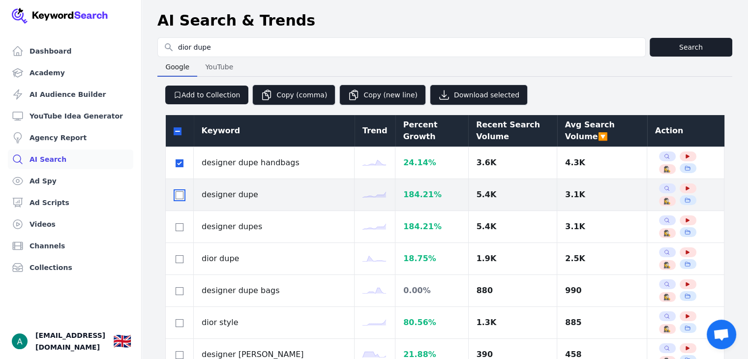
click at [177, 193] on input "checkbox" at bounding box center [179, 195] width 8 height 8
checkbox input "true"
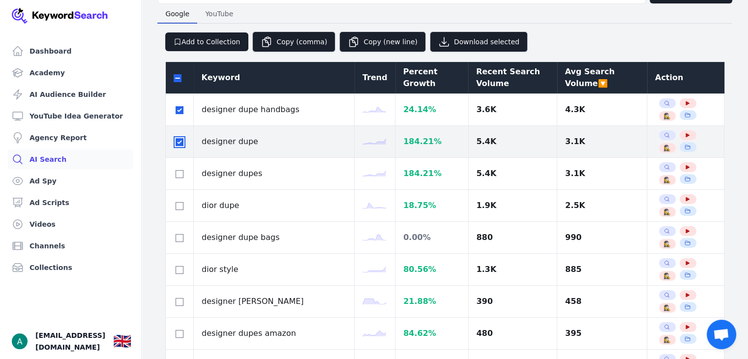
scroll to position [59, 0]
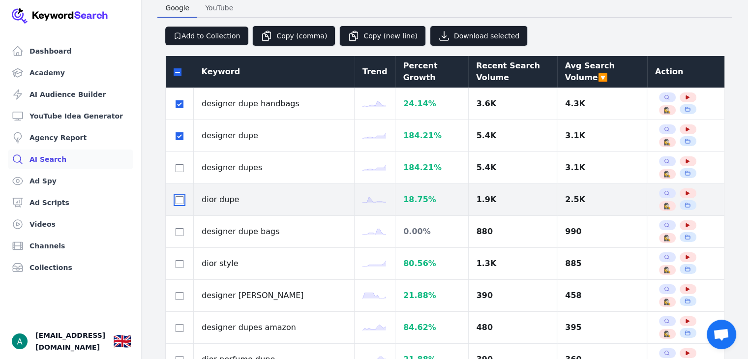
click at [180, 198] on input "checkbox" at bounding box center [179, 200] width 8 height 8
checkbox input "true"
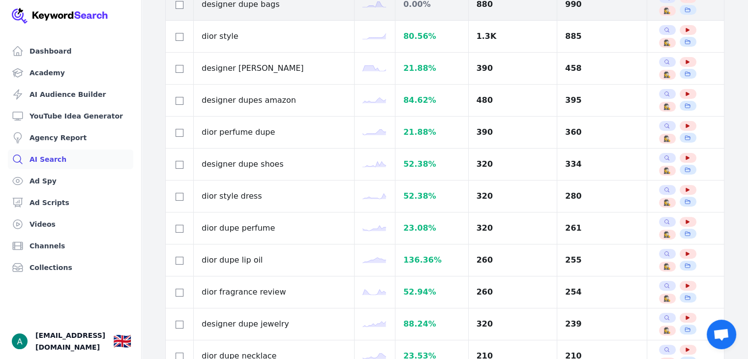
scroll to position [288, 0]
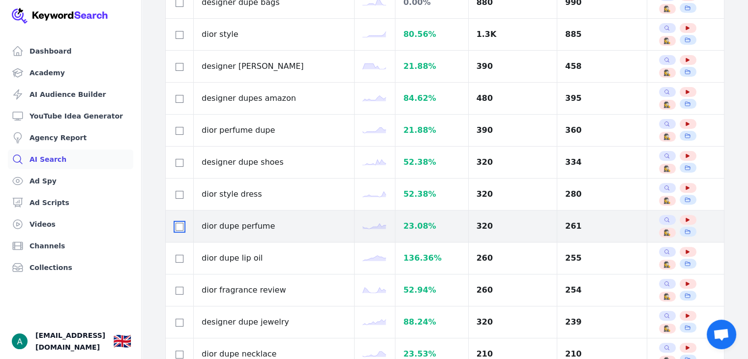
click at [180, 226] on input "checkbox" at bounding box center [179, 227] width 8 height 8
checkbox input "true"
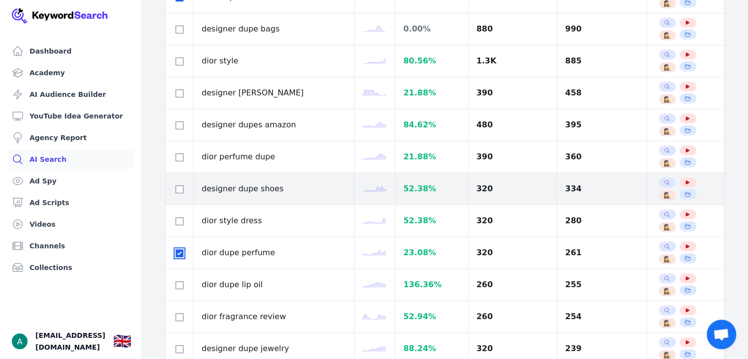
scroll to position [261, 0]
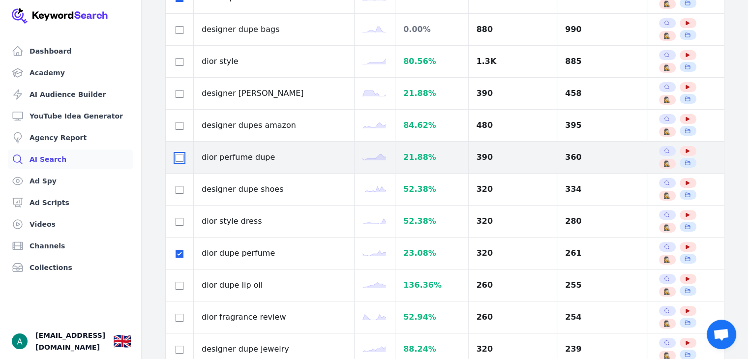
click at [179, 158] on input "checkbox" at bounding box center [179, 158] width 8 height 8
checkbox input "true"
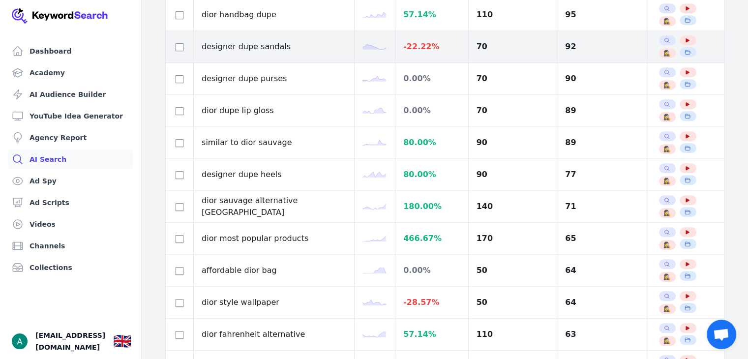
scroll to position [819, 0]
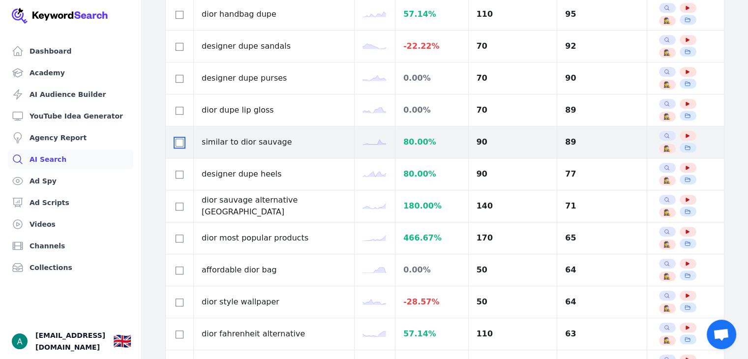
click at [182, 139] on input "checkbox" at bounding box center [179, 143] width 8 height 8
checkbox input "true"
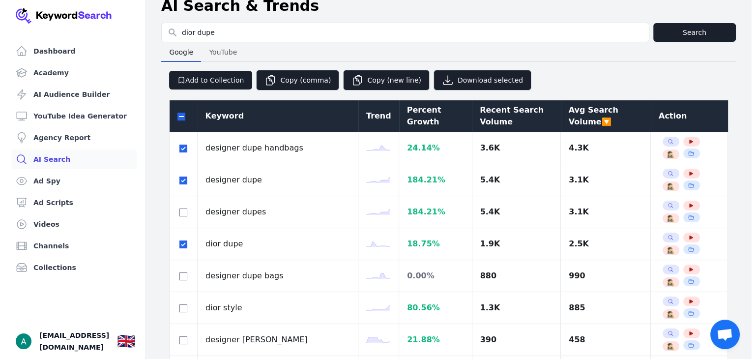
scroll to position [0, 0]
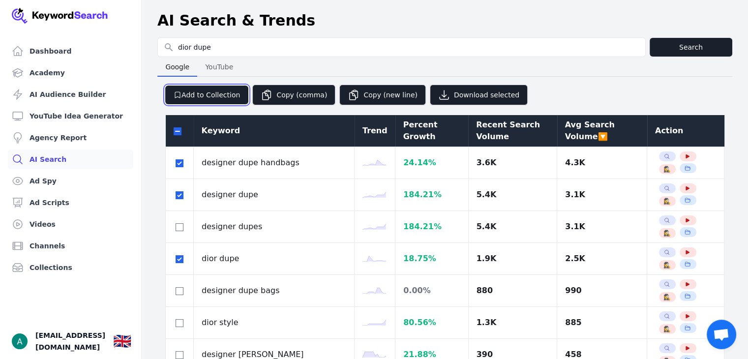
click at [212, 92] on button "Add to Collection" at bounding box center [206, 95] width 83 height 19
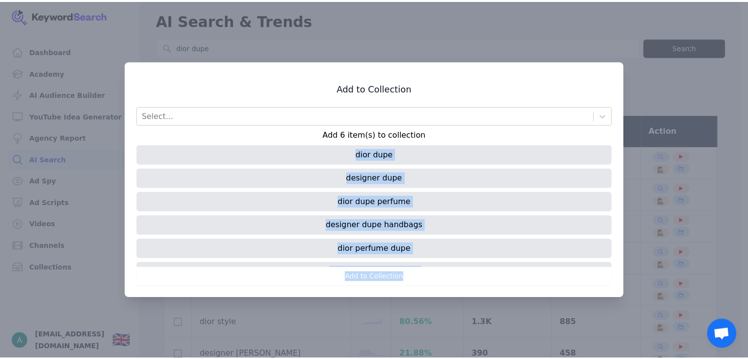
scroll to position [18, 0]
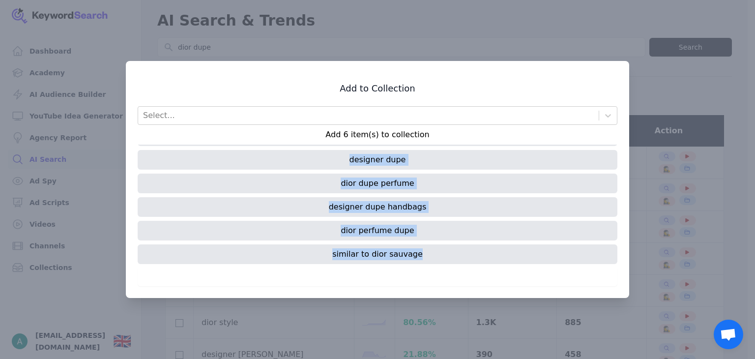
drag, startPoint x: 350, startPoint y: 152, endPoint x: 429, endPoint y: 255, distance: 129.4
click at [429, 255] on div "dior dupe designer dupe dior dupe perfume designer dupe handbags dior perfume d…" at bounding box center [378, 205] width 480 height 123
copy div "dior dupe designer dupe dior dupe perfume designer dupe handbags dior perfume d…"
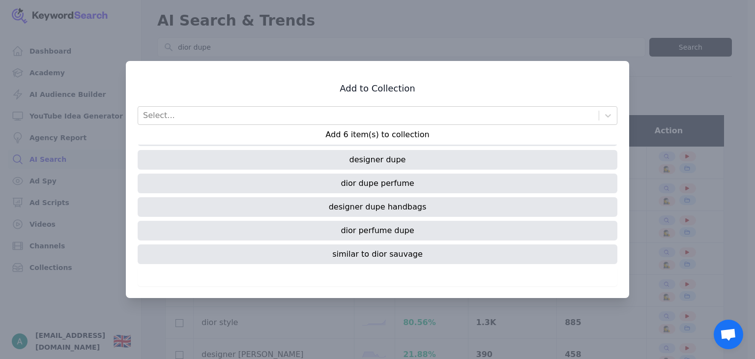
click at [387, 18] on div at bounding box center [377, 179] width 755 height 359
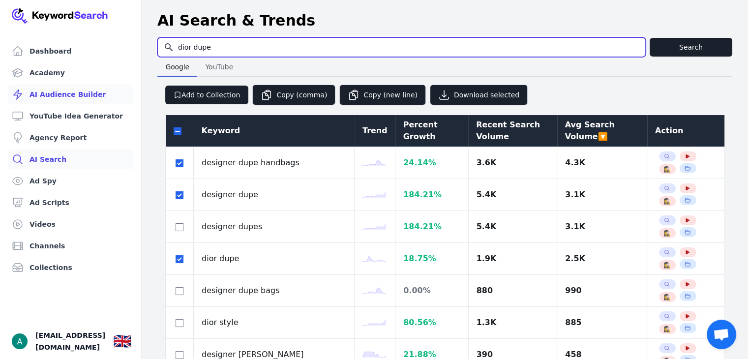
drag, startPoint x: 262, startPoint y: 48, endPoint x: 120, endPoint y: 95, distance: 149.4
type input "p"
type input "oud"
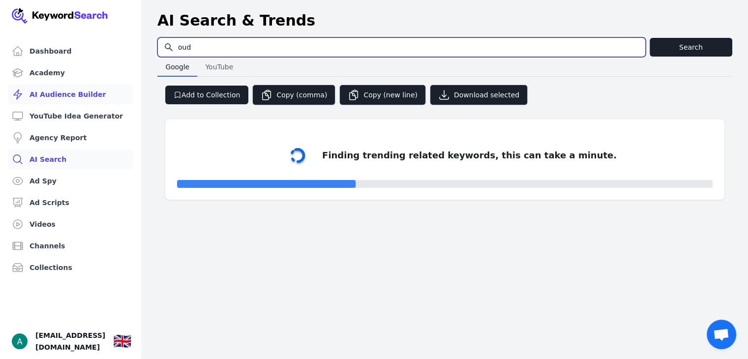
select select "50"
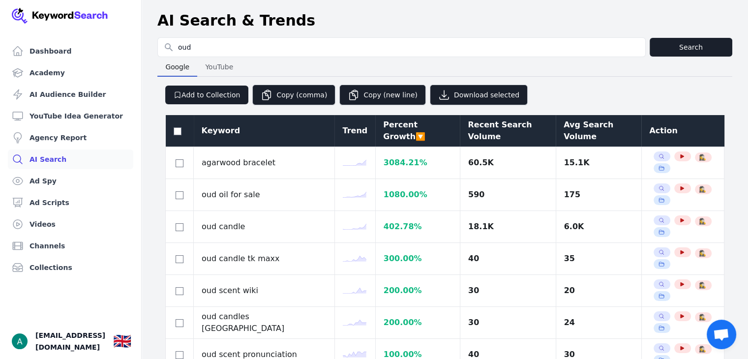
click at [580, 122] on div "Avg Search Volume" at bounding box center [598, 131] width 70 height 24
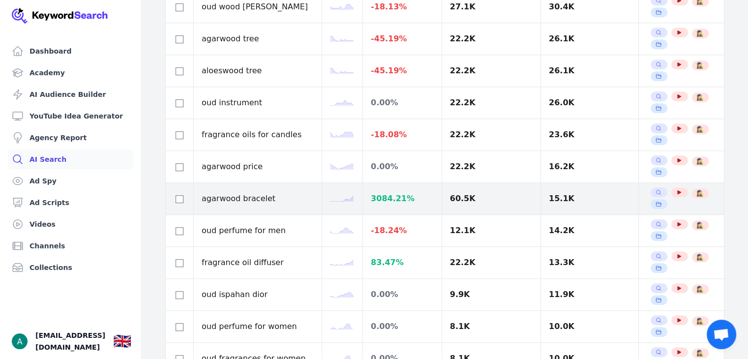
scroll to position [509, 0]
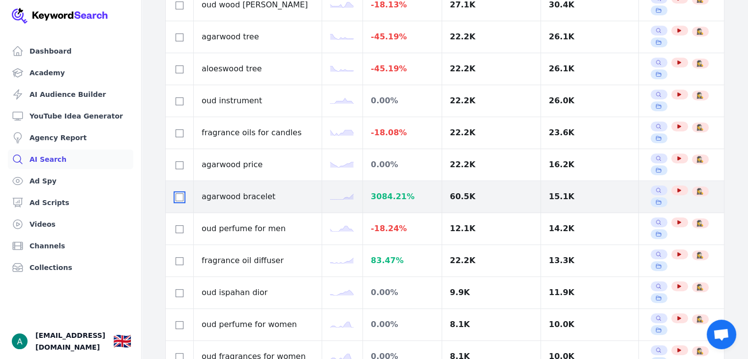
click at [175, 193] on input "checkbox" at bounding box center [179, 197] width 8 height 8
checkbox input "true"
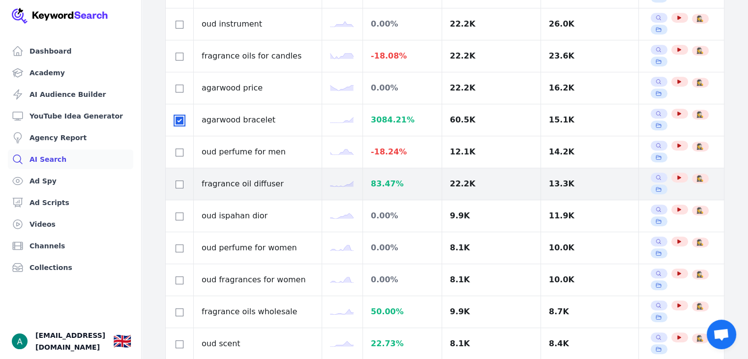
scroll to position [586, 0]
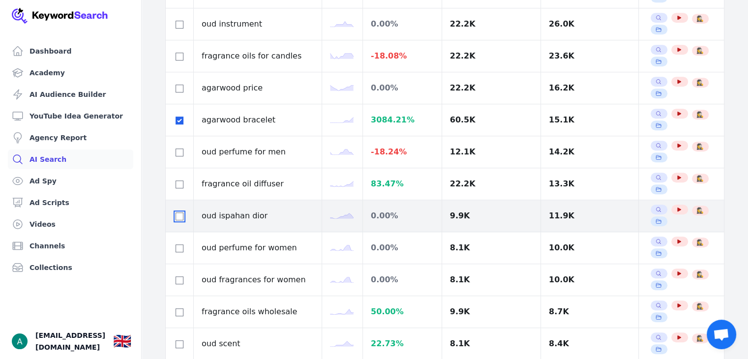
click at [175, 216] on input "checkbox" at bounding box center [179, 216] width 8 height 8
checkbox input "true"
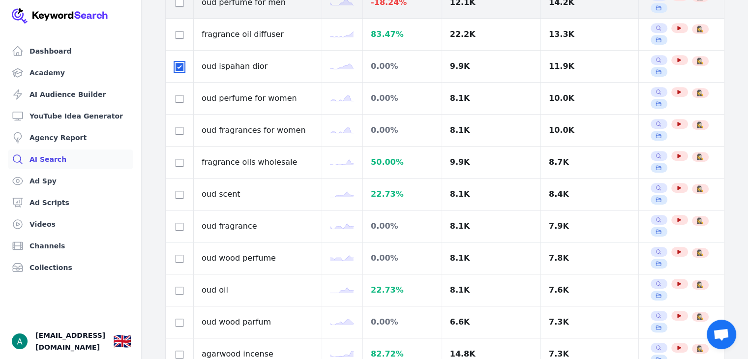
scroll to position [737, 0]
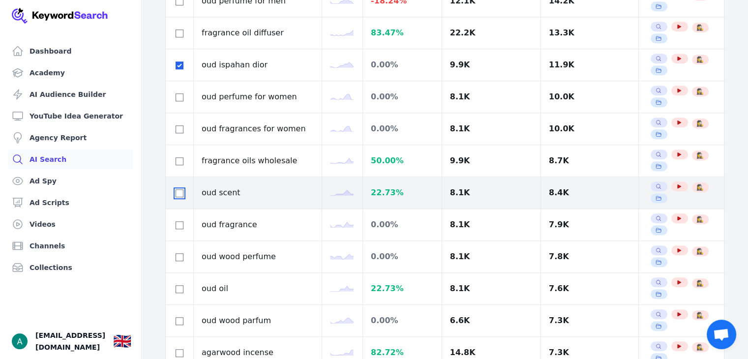
click at [181, 191] on input "checkbox" at bounding box center [179, 193] width 8 height 8
checkbox input "true"
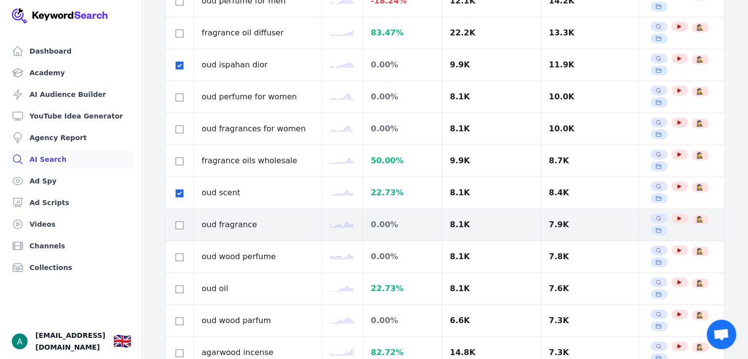
click at [177, 231] on td at bounding box center [180, 225] width 28 height 32
click at [181, 221] on input "checkbox" at bounding box center [179, 225] width 8 height 8
checkbox input "true"
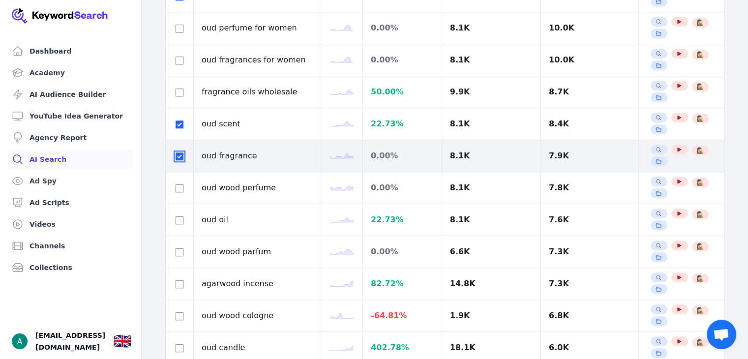
scroll to position [835, 0]
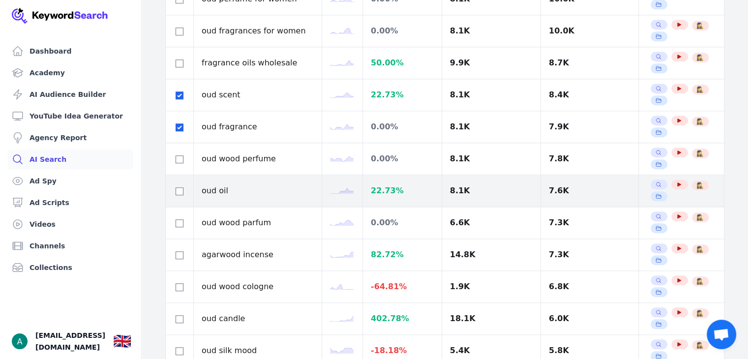
click at [180, 193] on td at bounding box center [180, 191] width 28 height 32
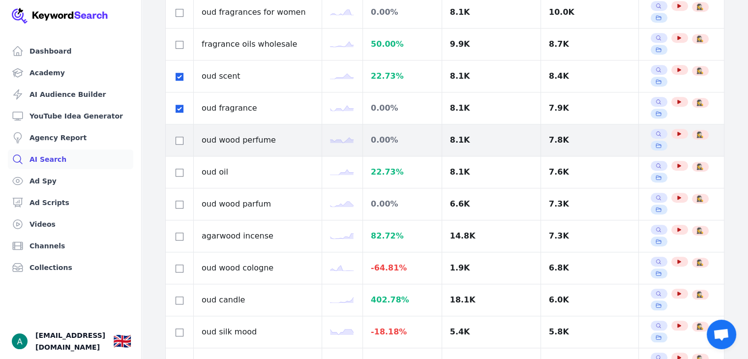
click at [174, 135] on div at bounding box center [179, 140] width 12 height 12
click at [180, 137] on input "checkbox" at bounding box center [179, 141] width 8 height 8
checkbox input "true"
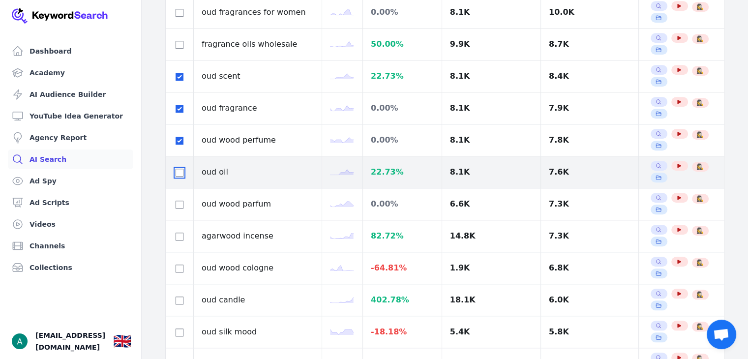
click at [181, 171] on input "checkbox" at bounding box center [179, 173] width 8 height 8
checkbox input "true"
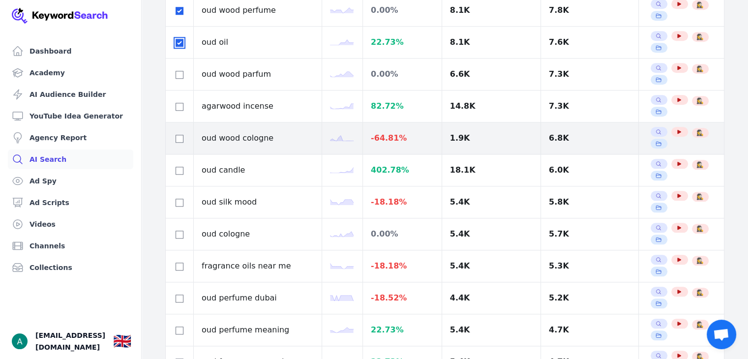
scroll to position [988, 0]
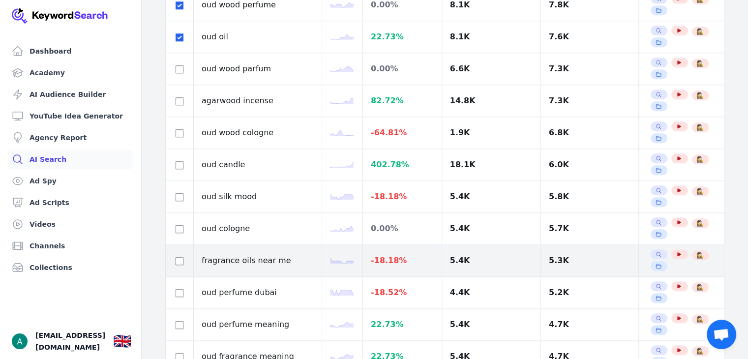
click at [181, 261] on div at bounding box center [179, 261] width 12 height 12
click at [181, 258] on input "checkbox" at bounding box center [179, 261] width 8 height 8
checkbox input "true"
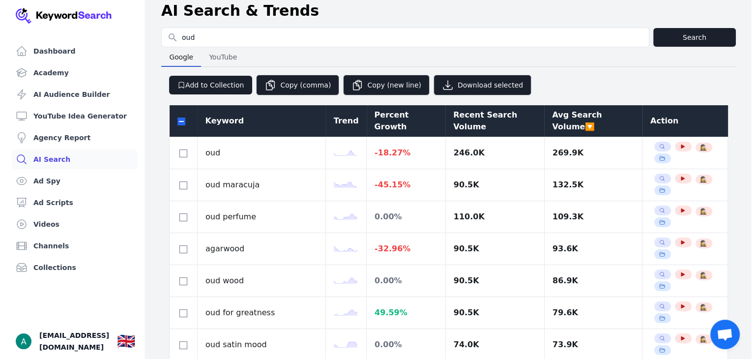
scroll to position [0, 0]
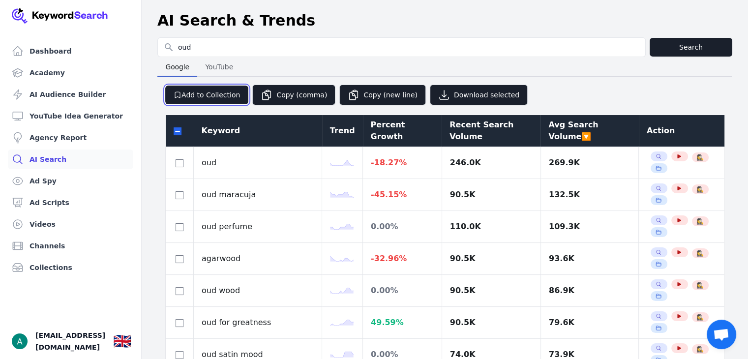
click at [223, 94] on button "Add to Collection" at bounding box center [206, 95] width 83 height 19
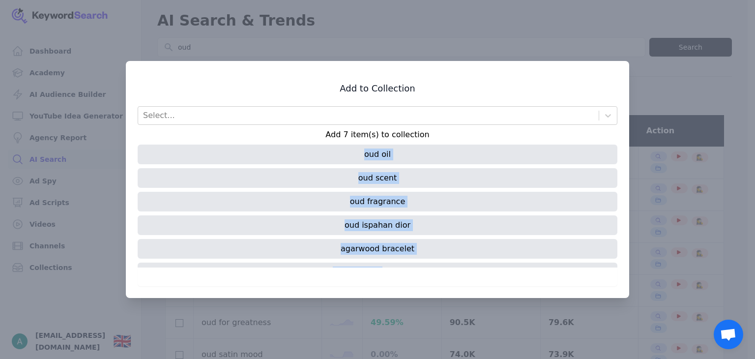
drag, startPoint x: 337, startPoint y: 160, endPoint x: 379, endPoint y: 264, distance: 112.6
click at [379, 264] on div "oud oil oud scent oud fragrance oud ispahan dior agarwood bracelet fragrance oi…" at bounding box center [378, 205] width 480 height 123
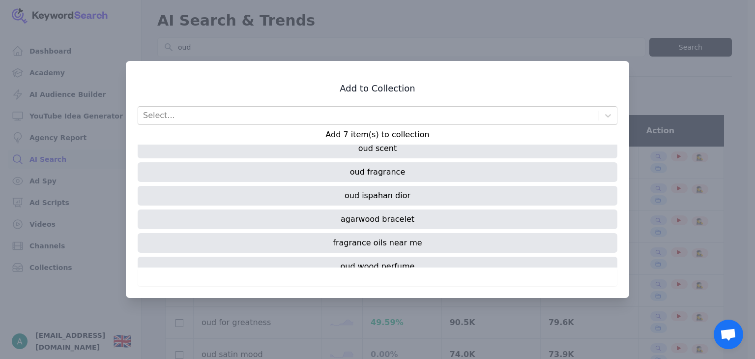
click at [401, 257] on div "oud wood perfume" at bounding box center [378, 267] width 480 height 20
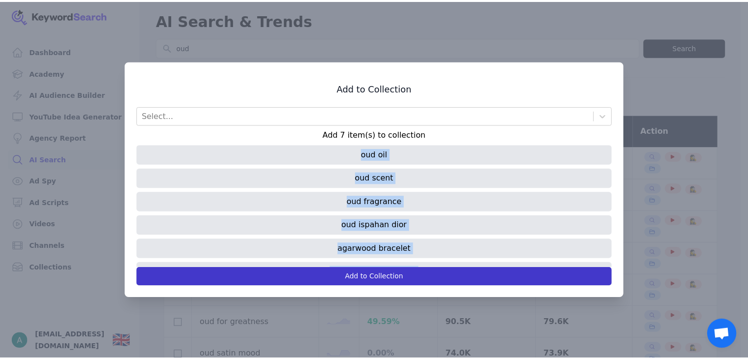
scroll to position [42, 0]
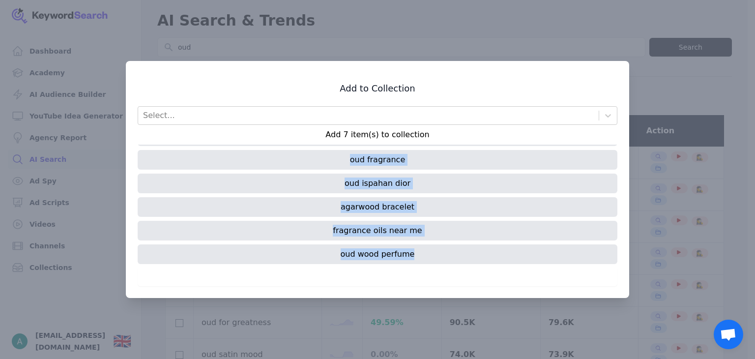
drag, startPoint x: 362, startPoint y: 152, endPoint x: 425, endPoint y: 259, distance: 123.8
click at [425, 259] on div "oud oil oud scent oud fragrance oud ispahan dior agarwood bracelet fragrance oi…" at bounding box center [378, 205] width 480 height 123
copy div "oud oil oud scent oud fragrance oud ispahan dior agarwood bracelet fragrance oi…"
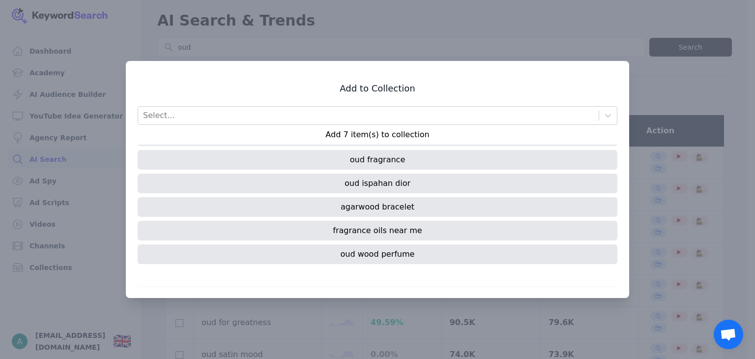
click at [542, 32] on div at bounding box center [377, 179] width 755 height 359
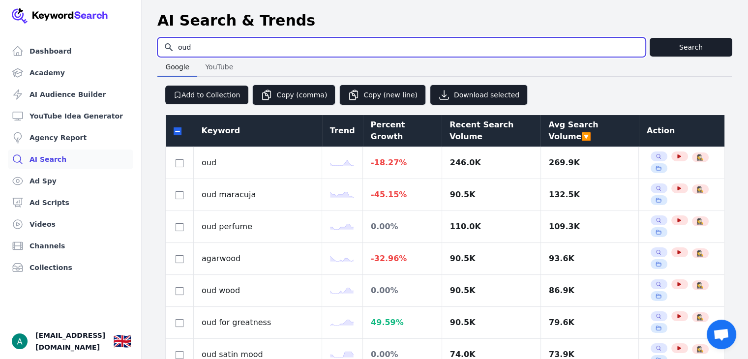
click at [328, 51] on input "oud" at bounding box center [401, 47] width 487 height 19
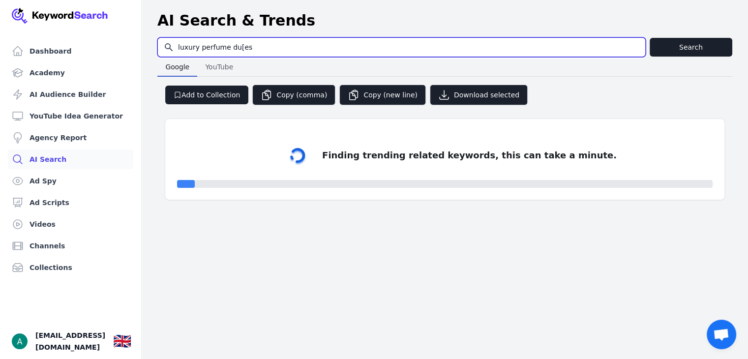
click at [238, 47] on input "luxury perfume du[es" at bounding box center [401, 47] width 487 height 19
type input "luxury perfume dupes"
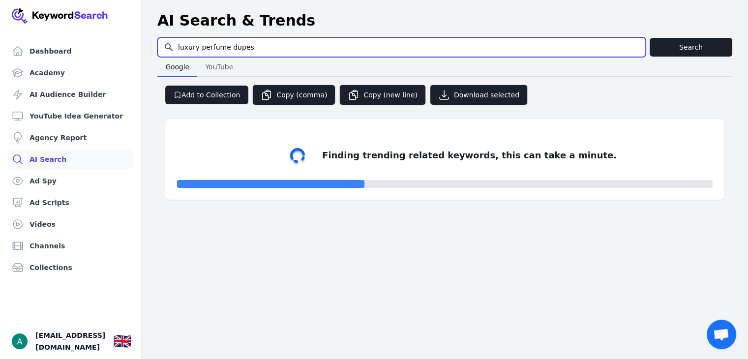
select select "50"
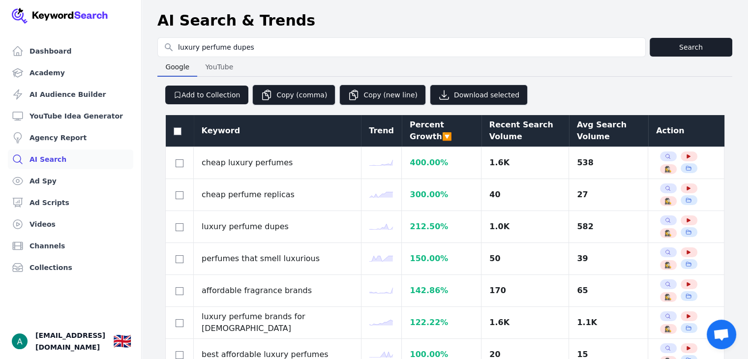
click at [577, 137] on div "Avg Search Volume" at bounding box center [608, 131] width 63 height 24
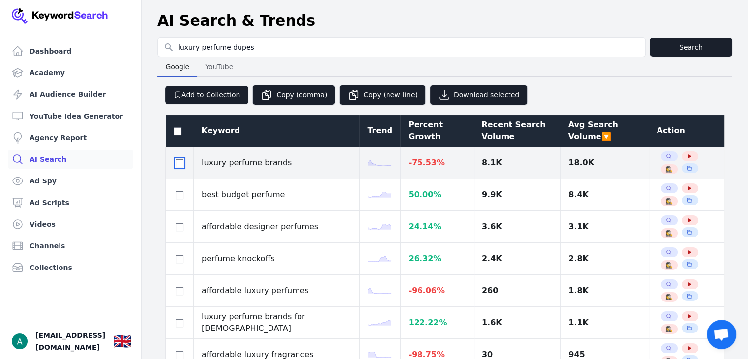
click at [179, 165] on input "checkbox" at bounding box center [179, 163] width 8 height 8
checkbox input "true"
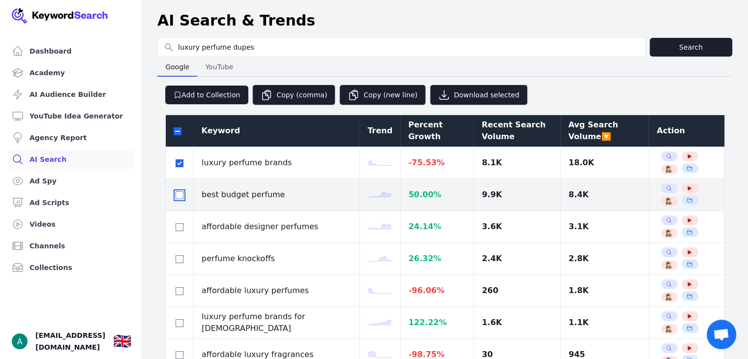
click at [180, 195] on input "checkbox" at bounding box center [179, 195] width 8 height 8
checkbox input "true"
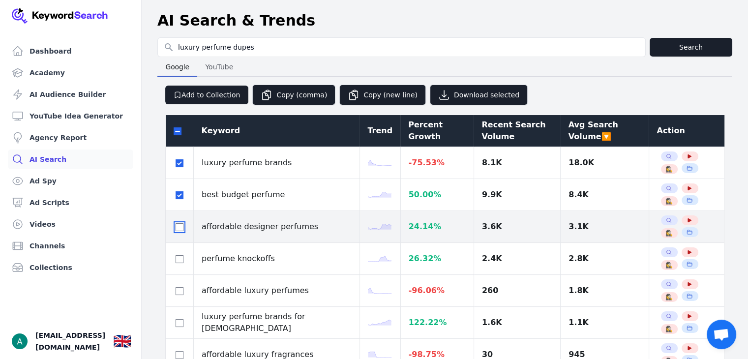
click at [177, 225] on input "checkbox" at bounding box center [179, 227] width 8 height 8
checkbox input "true"
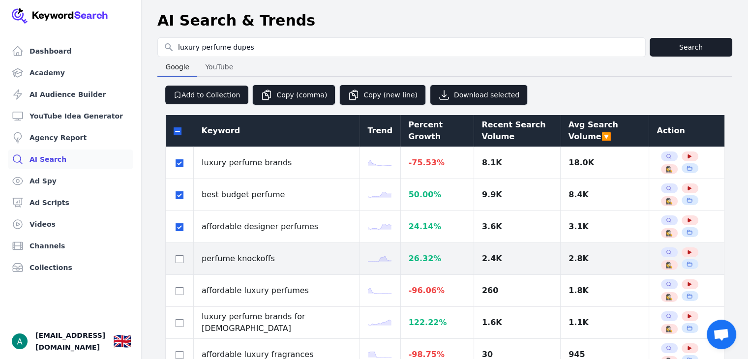
click at [174, 256] on div at bounding box center [179, 259] width 12 height 12
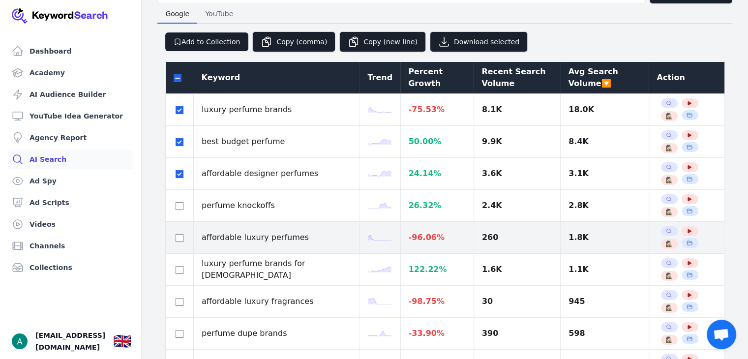
click at [175, 231] on div at bounding box center [179, 237] width 12 height 12
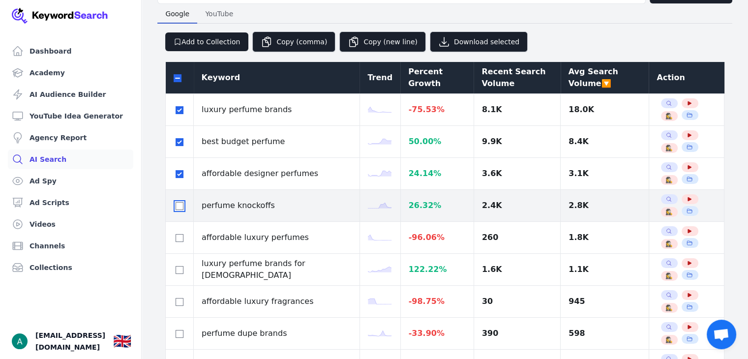
click at [178, 203] on input "checkbox" at bounding box center [179, 206] width 8 height 8
checkbox input "true"
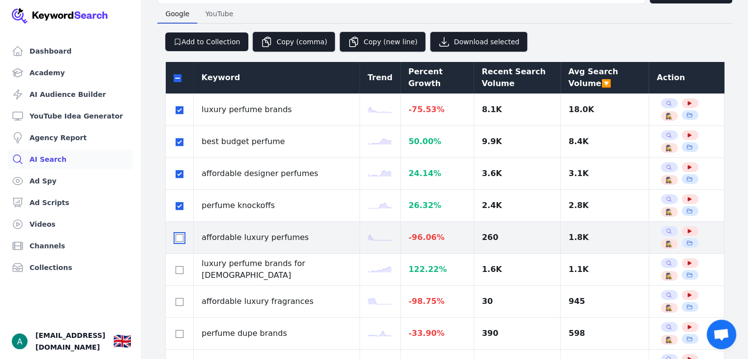
click at [180, 234] on input "checkbox" at bounding box center [179, 238] width 8 height 8
checkbox input "true"
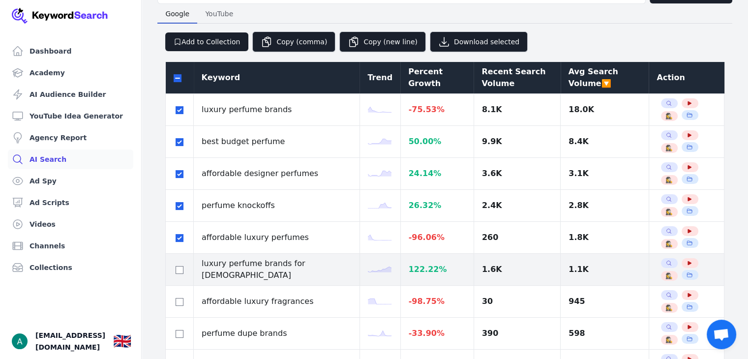
click at [179, 274] on td at bounding box center [180, 270] width 28 height 32
click at [181, 271] on input "checkbox" at bounding box center [179, 270] width 8 height 8
checkbox input "true"
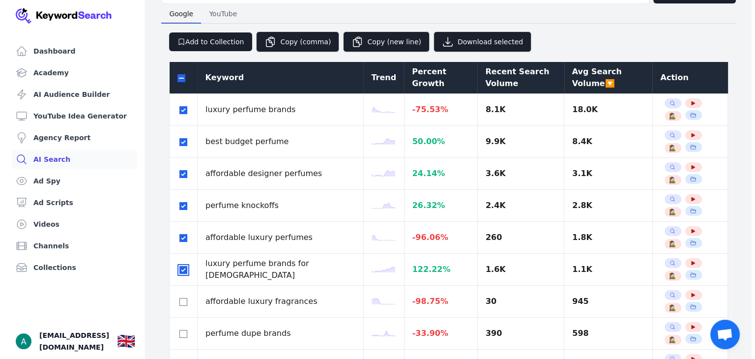
scroll to position [0, 0]
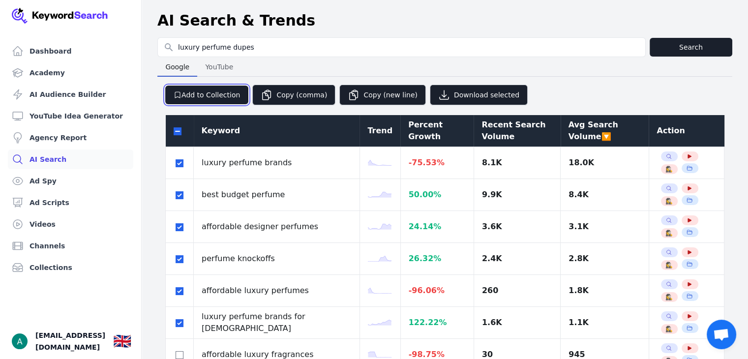
click at [218, 94] on button "Add to Collection" at bounding box center [206, 95] width 83 height 19
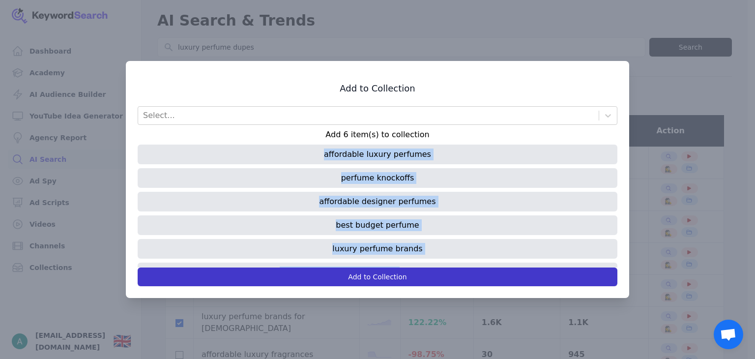
scroll to position [18, 0]
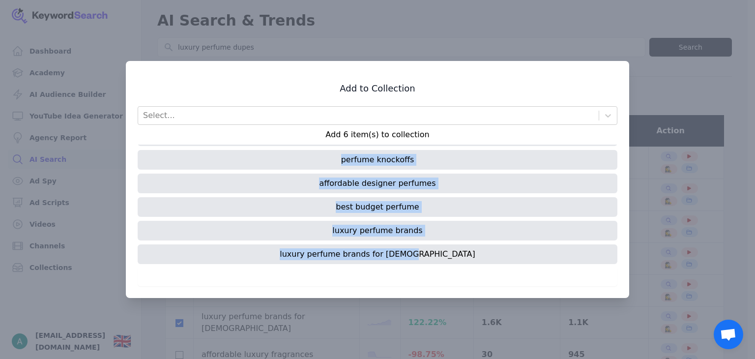
drag, startPoint x: 324, startPoint y: 154, endPoint x: 442, endPoint y: 253, distance: 153.8
click at [442, 253] on div "affordable luxury perfumes perfume knockoffs affordable designer perfumes best …" at bounding box center [378, 205] width 480 height 123
copy div "affordable luxury perfumes perfume knockoffs affordable designer perfumes best …"
